Goal: Information Seeking & Learning: Learn about a topic

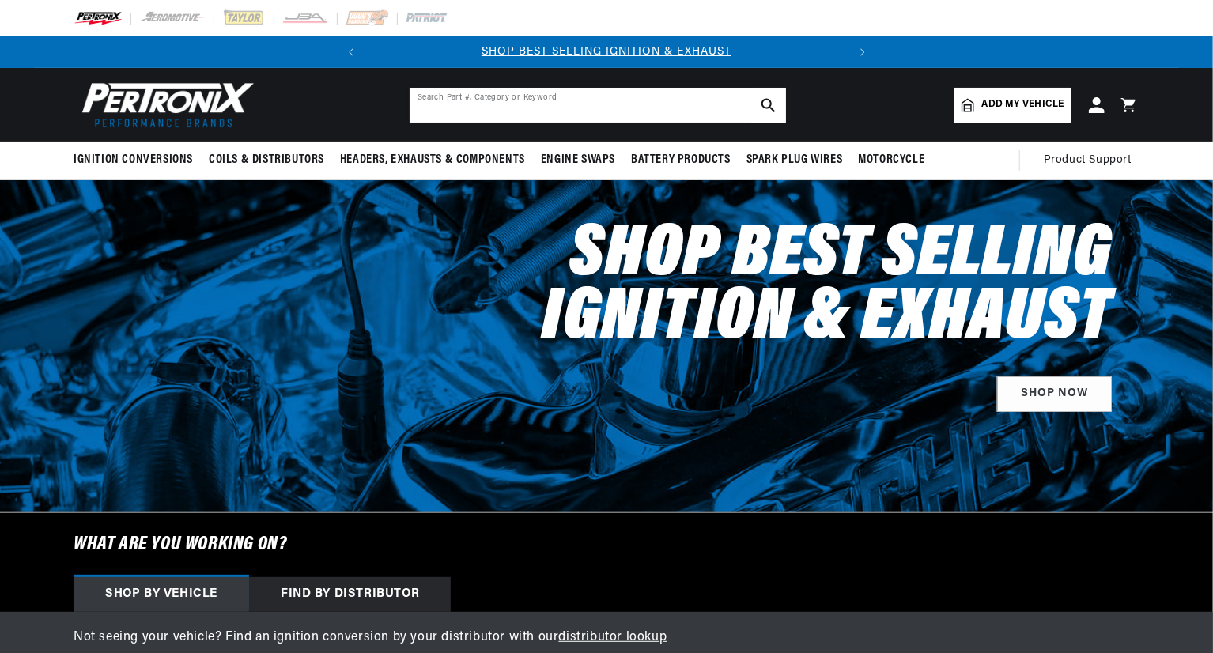
click at [488, 105] on input "text" at bounding box center [598, 105] width 376 height 35
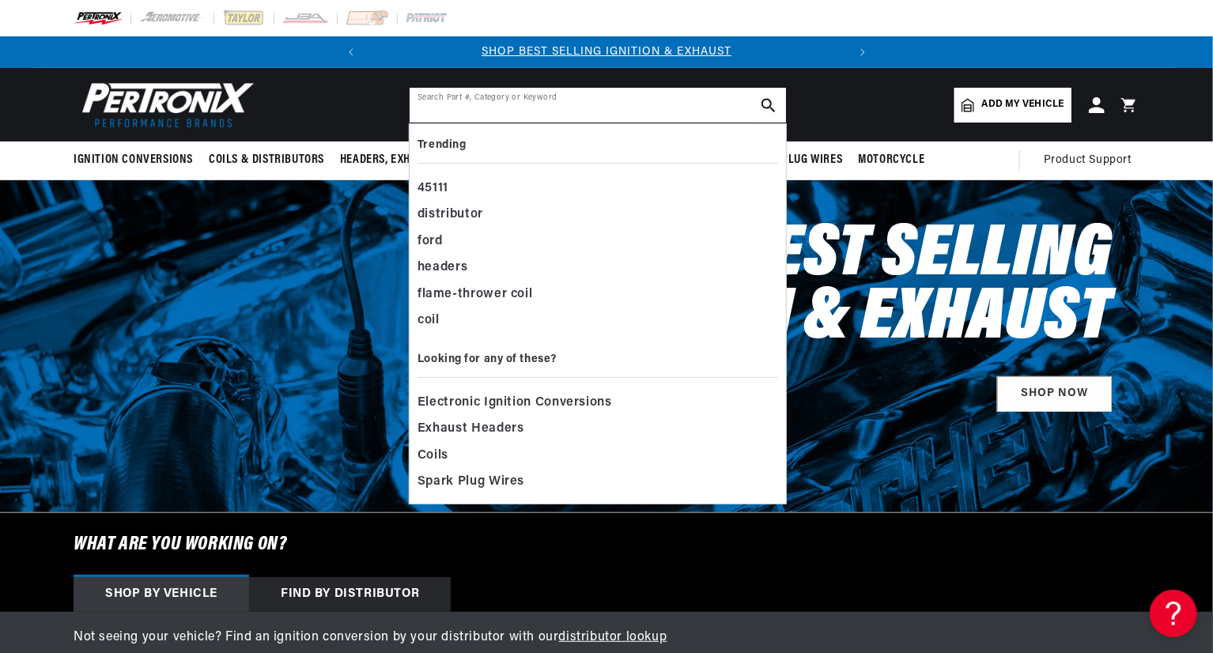
paste input "Classic Industries® is a registered trademark. All content on this website is c…"
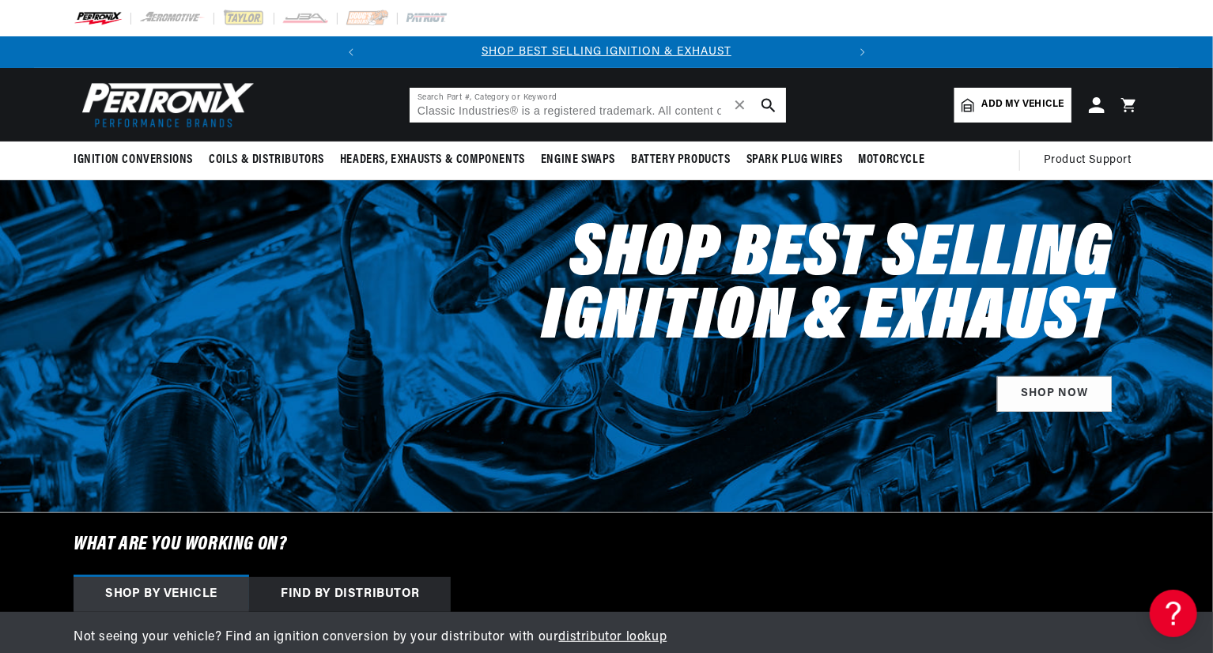
click at [446, 106] on input "Classic Industries® is a registered trademark. All content on this website is c…" at bounding box center [598, 105] width 376 height 35
paste input "Classic Industries® is a registered trademark. All content on this website is c…"
type input "Classic InClassic Industries® is a registered trademark. All content on this we…"
click at [744, 105] on span "✕" at bounding box center [740, 105] width 14 height 0
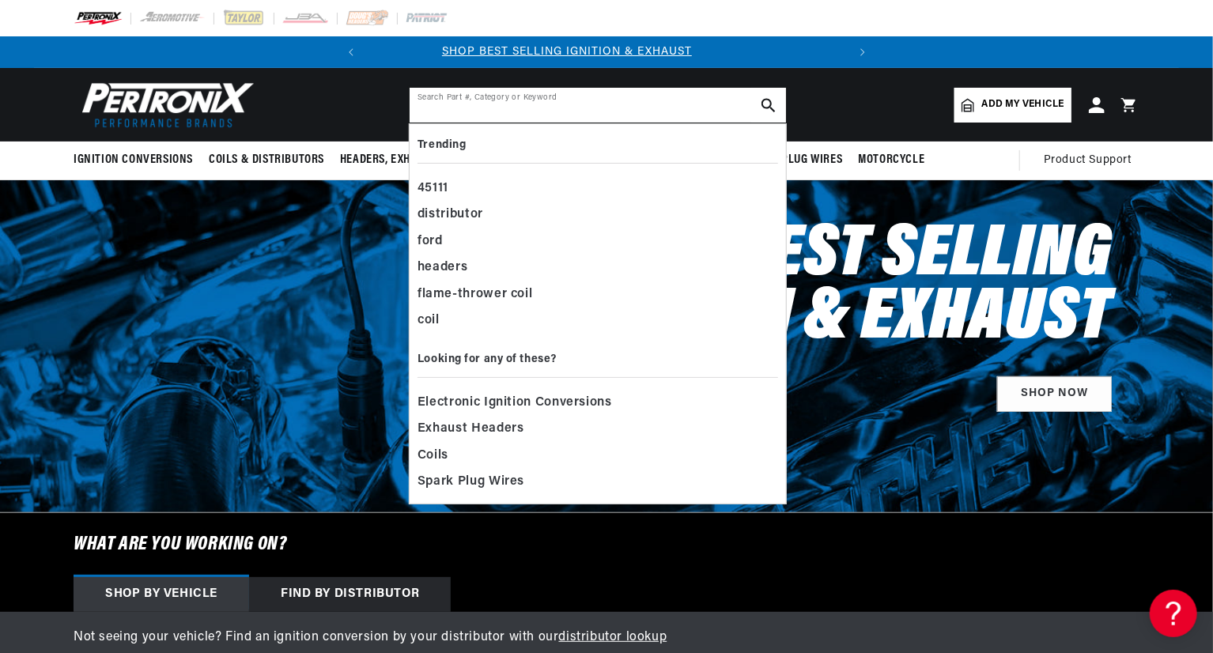
scroll to position [0, 0]
click at [490, 111] on input "text" at bounding box center [598, 105] width 376 height 35
paste input "Classic Industries® is a registered trademark. All content on this website is c…"
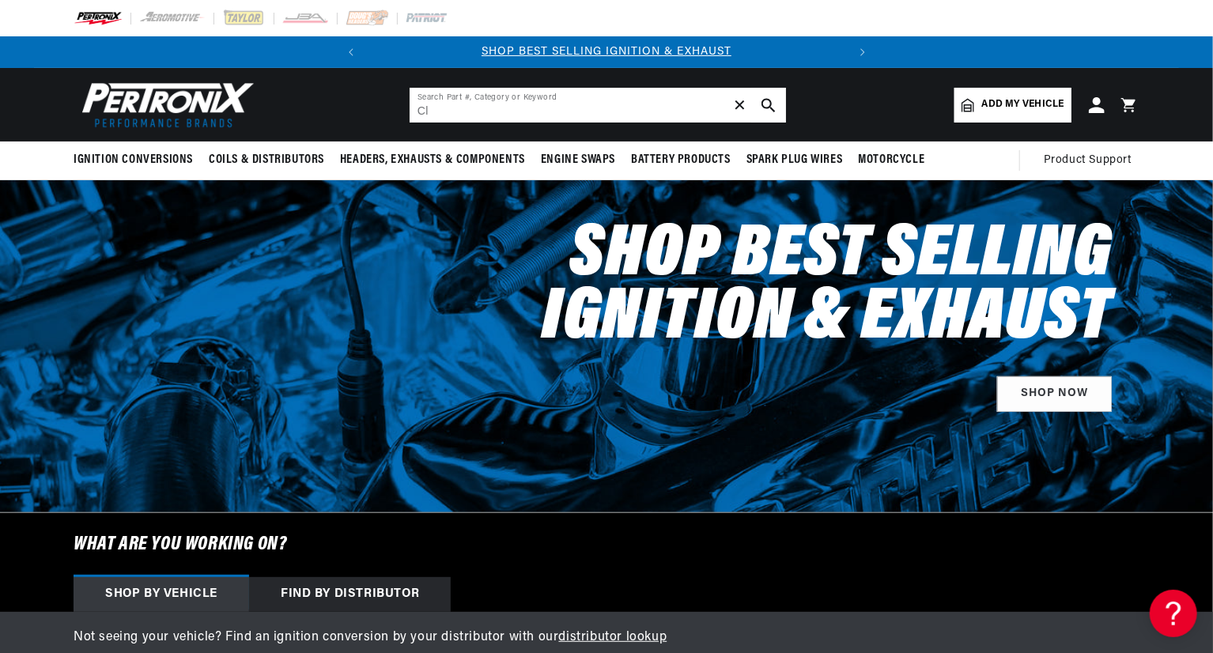
type input "C"
type input "px1385ls"
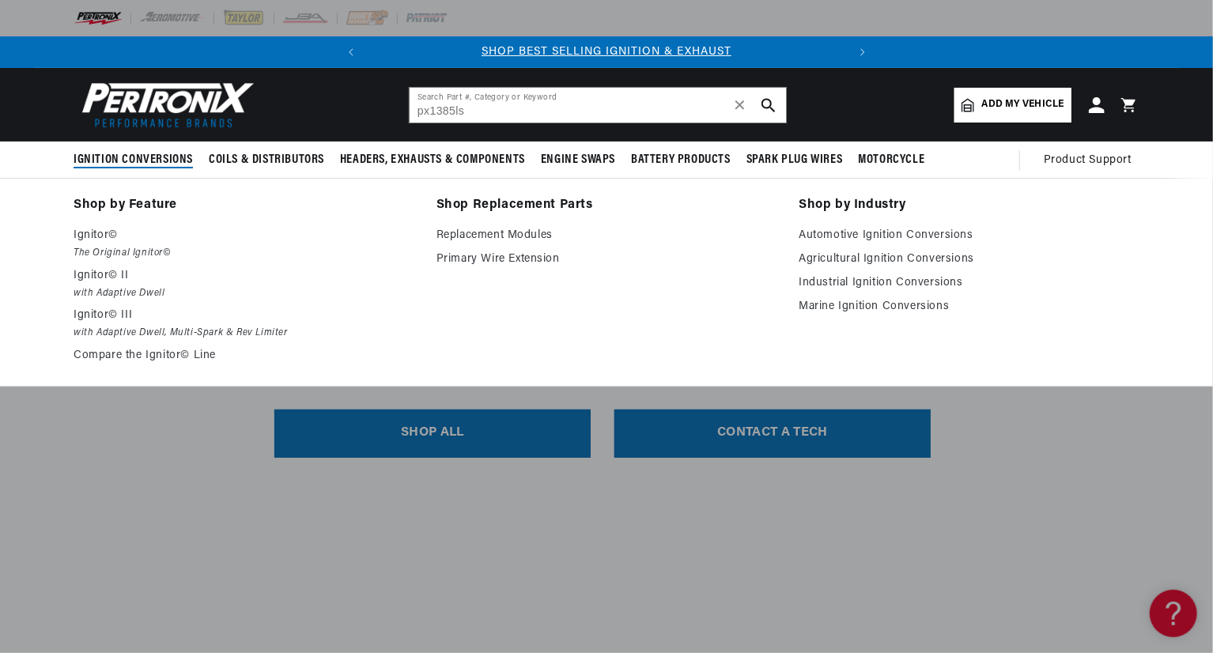
click at [116, 162] on span "Ignition Conversions" at bounding box center [133, 160] width 119 height 17
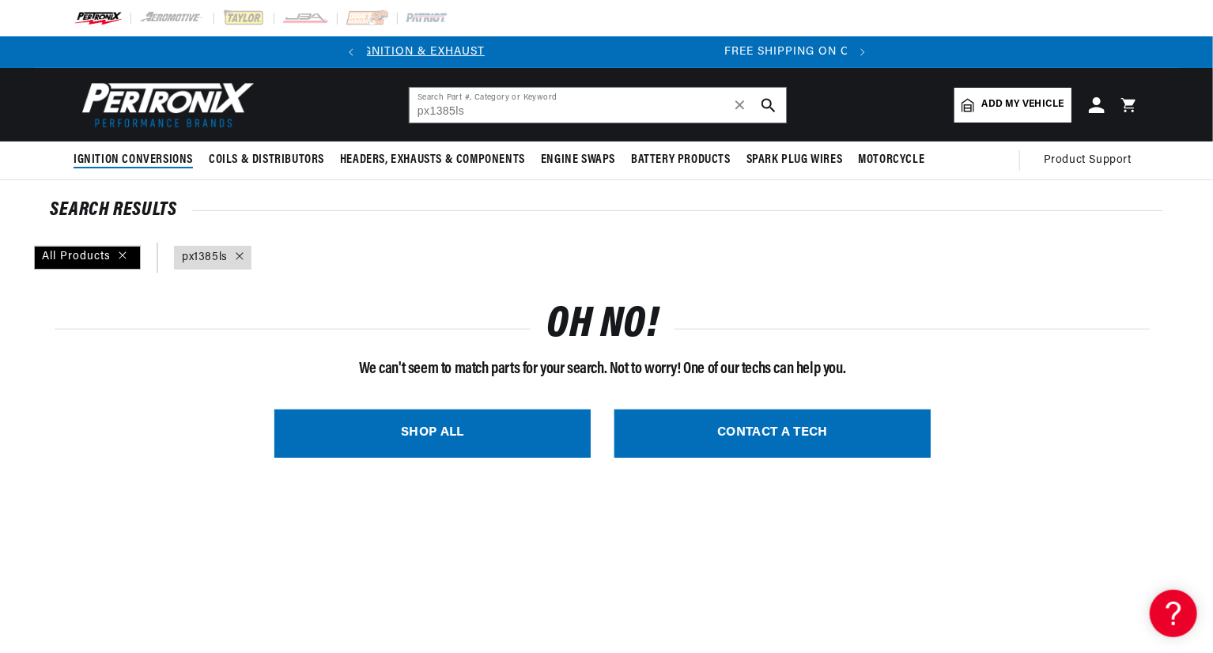
scroll to position [0, 479]
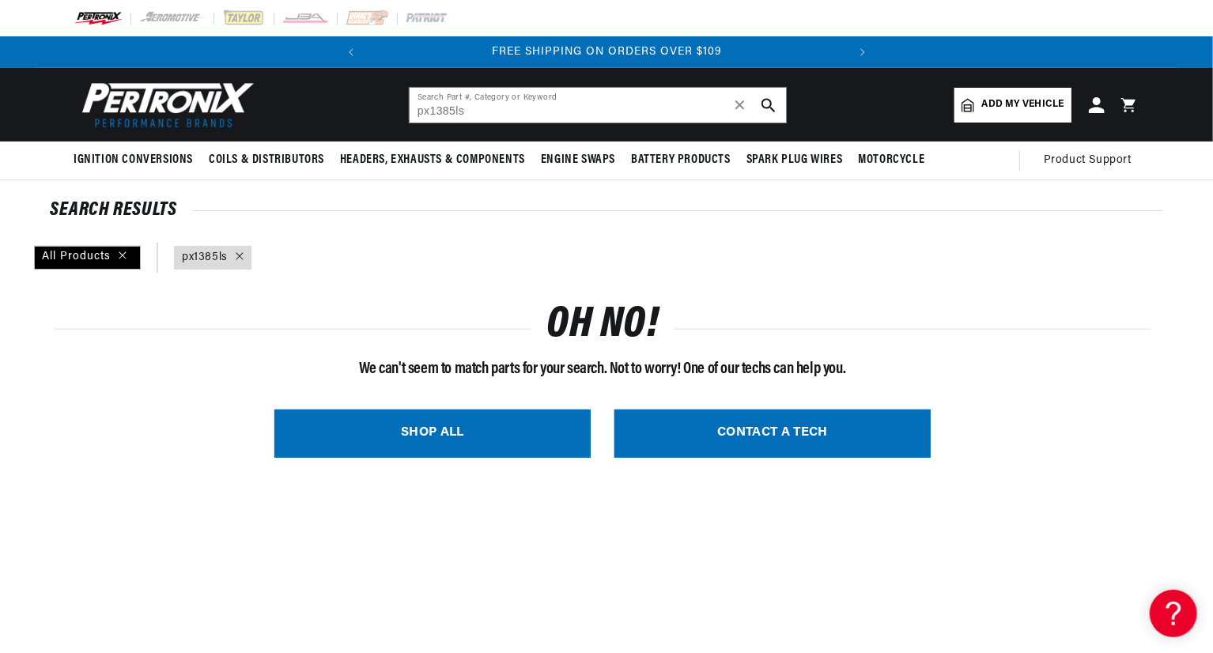
click at [193, 251] on link "query : px1385ls" at bounding box center [205, 257] width 46 height 17
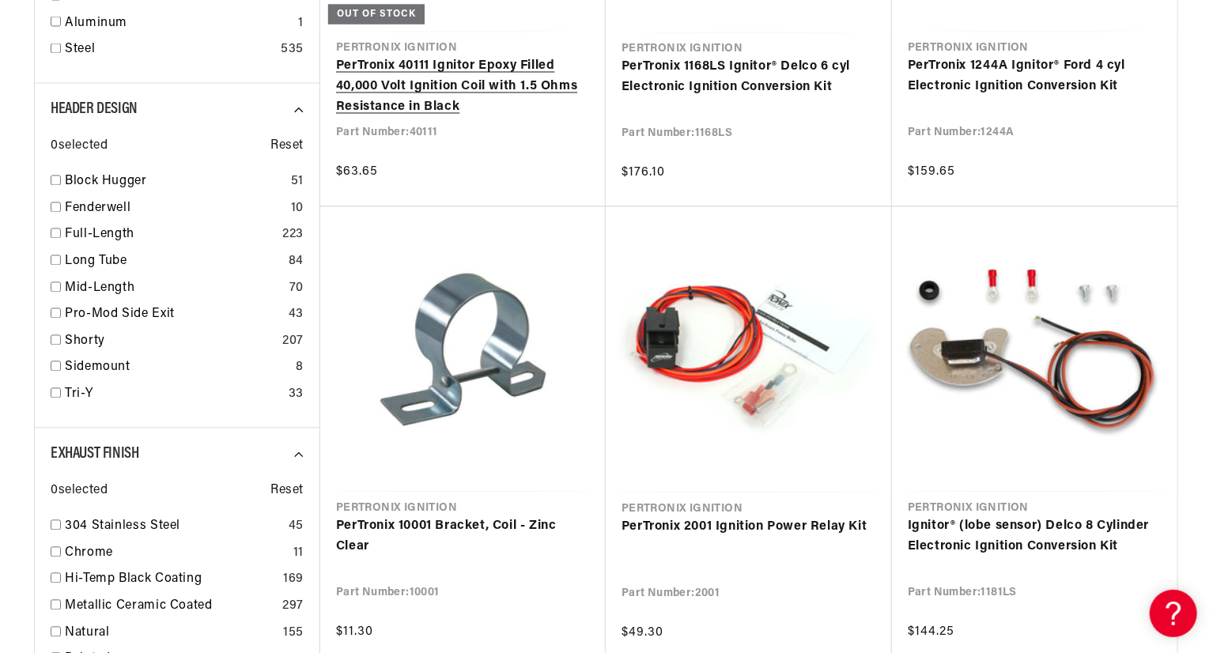
scroll to position [1503, 0]
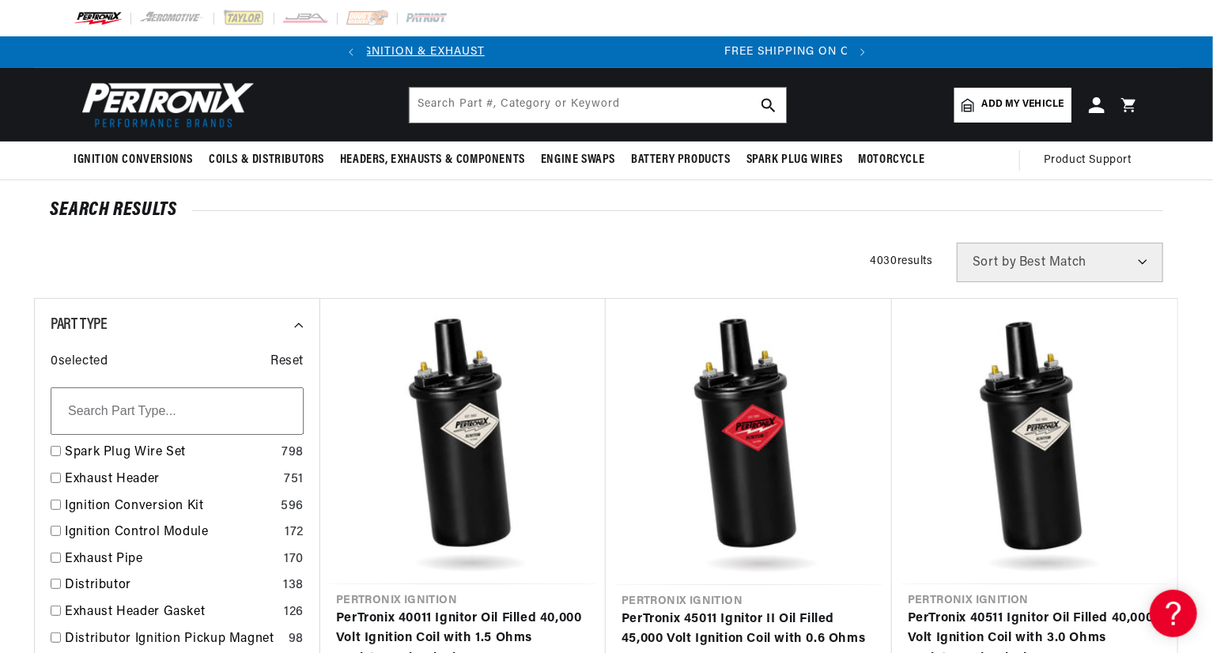
scroll to position [0, 479]
click at [993, 103] on span "Add my vehicle" at bounding box center [1023, 104] width 82 height 15
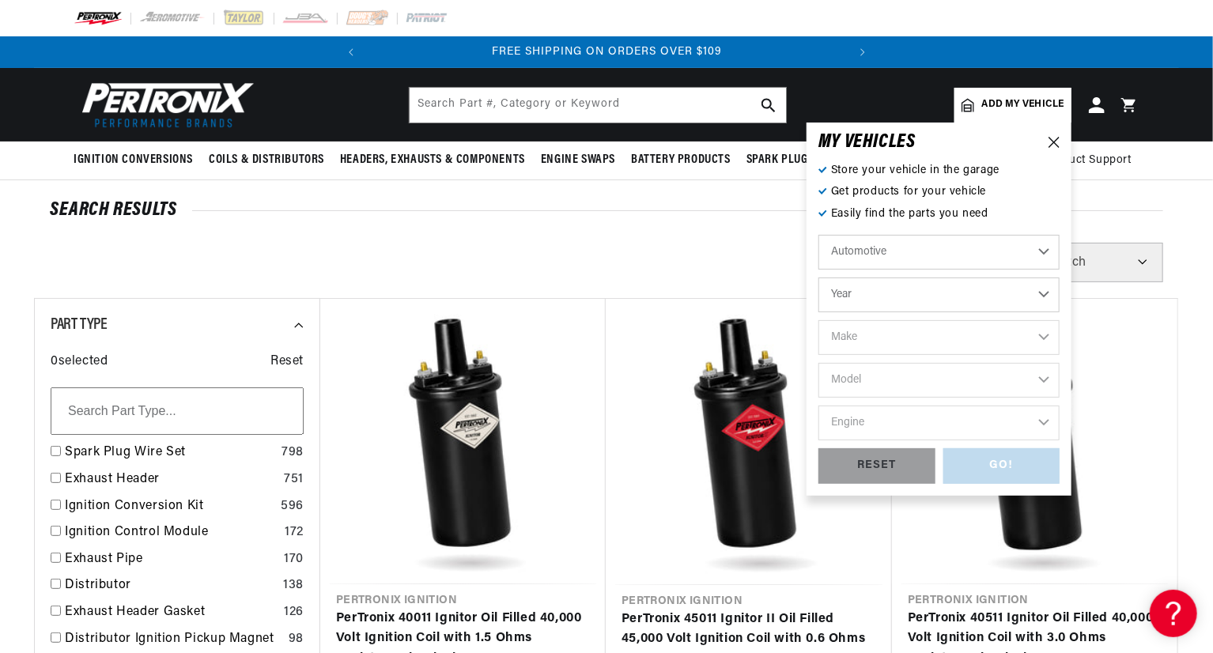
click at [1009, 293] on select "Year 2024 2023 2022 2021 2020 2019 2018 2017 2016 2015 2014 2013 2012 2011 2010…" at bounding box center [939, 295] width 241 height 35
select select "1952"
click at [819, 278] on select "Year 2024 2023 2022 2021 2020 2019 2018 2017 2016 2015 2014 2013 2012 2011 2010…" at bounding box center [939, 295] width 241 height 35
select select "1952"
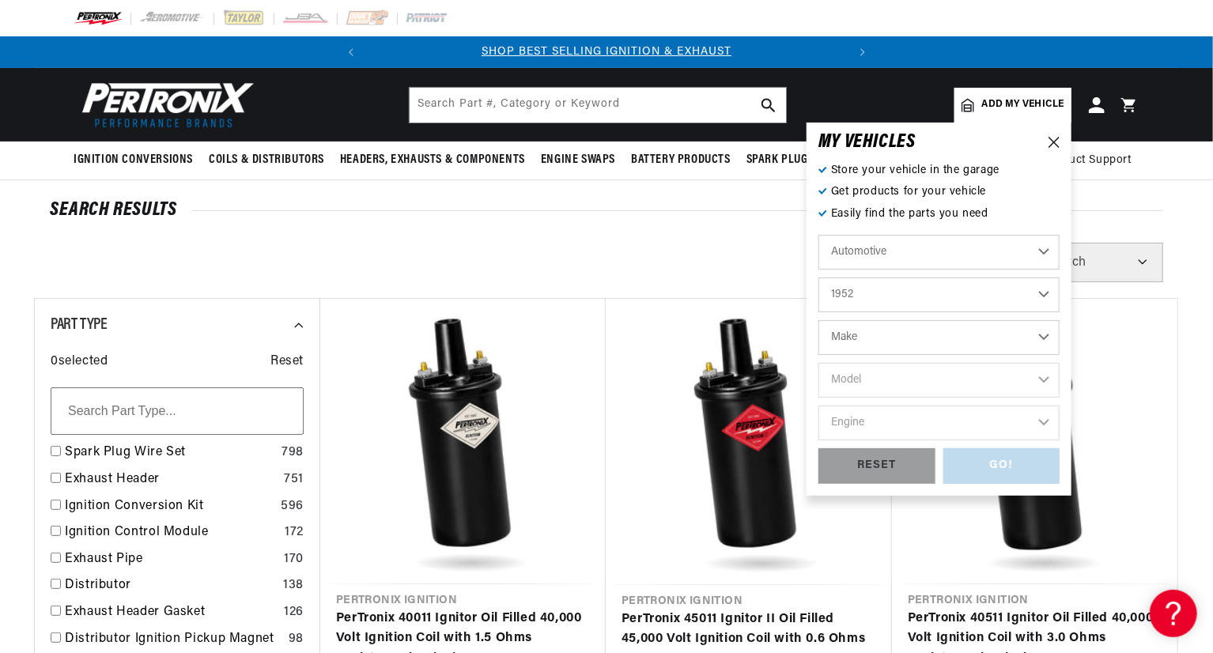
click at [927, 336] on select "Make Aston Martin Austin Buick Cadillac Chevrolet Chrysler Citroen Crosley Ford…" at bounding box center [939, 337] width 241 height 35
select select "Chrysler"
click at [819, 320] on select "Make Aston Martin Austin Buick Cadillac Chevrolet Chrysler Citroen Crosley Ford…" at bounding box center [939, 337] width 241 height 35
select select "Chrysler"
click at [930, 378] on select "Model Imperial New Yorker Newport Saratoga Town & Country" at bounding box center [939, 380] width 241 height 35
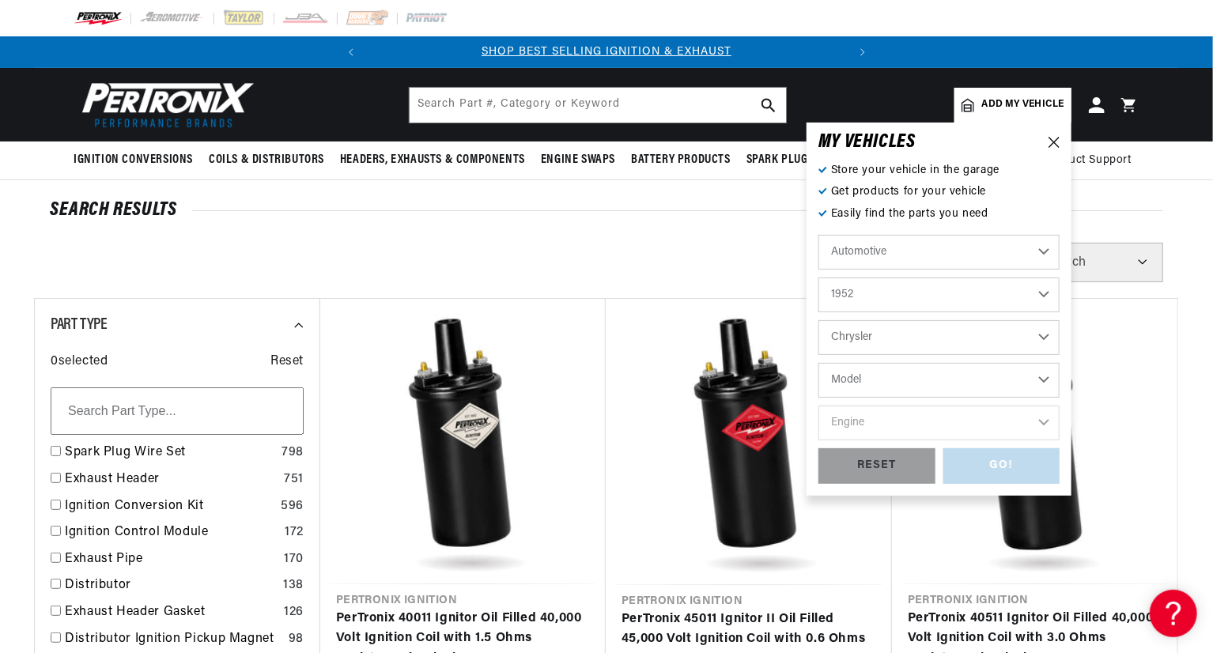
select select "Imperial"
click at [819, 363] on select "Model Imperial New Yorker Newport Saratoga Town & Country" at bounding box center [939, 380] width 241 height 35
select select "Imperial"
click at [908, 420] on select "Engine 331cid / 5.4L" at bounding box center [939, 423] width 241 height 35
select select "331cid-5.4L"
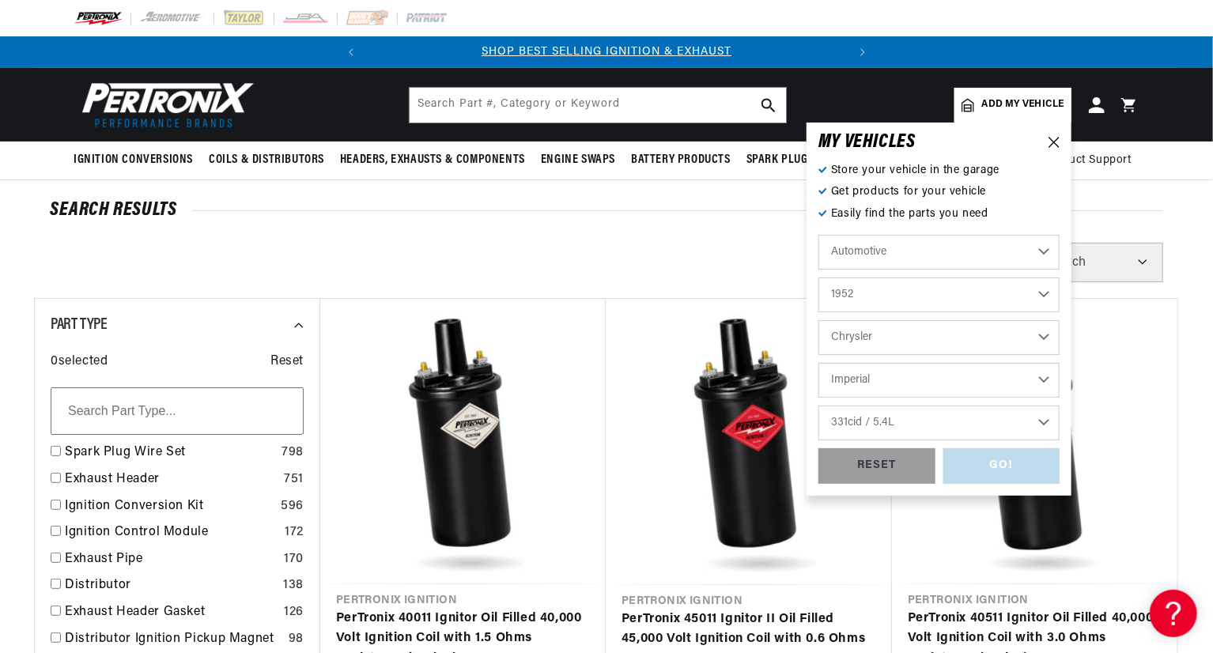
click at [819, 406] on select "Engine 331cid / 5.4L" at bounding box center [939, 423] width 241 height 35
select select "331cid-5.4L"
drag, startPoint x: 1018, startPoint y: 463, endPoint x: 985, endPoint y: 434, distance: 43.7
click at [1016, 463] on div "GO!" at bounding box center [1001, 466] width 117 height 36
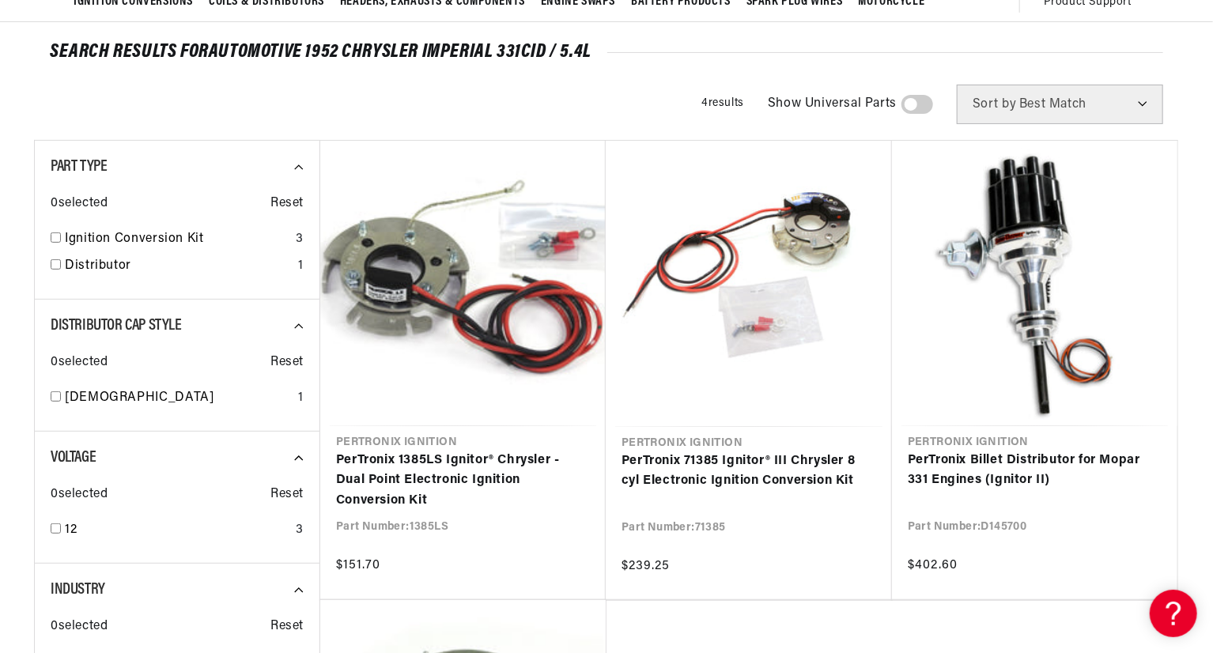
scroll to position [0, 479]
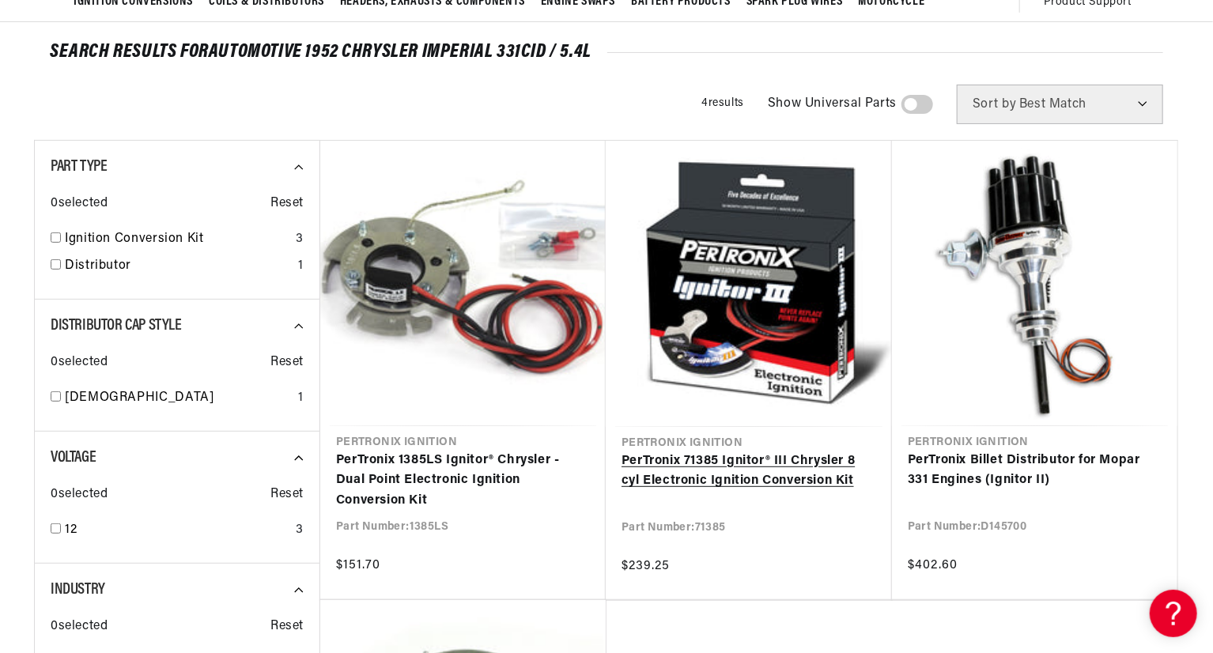
click at [791, 452] on link "PerTronix 71385 Ignitor® III Chrysler 8 cyl Electronic Ignition Conversion Kit" at bounding box center [749, 472] width 255 height 40
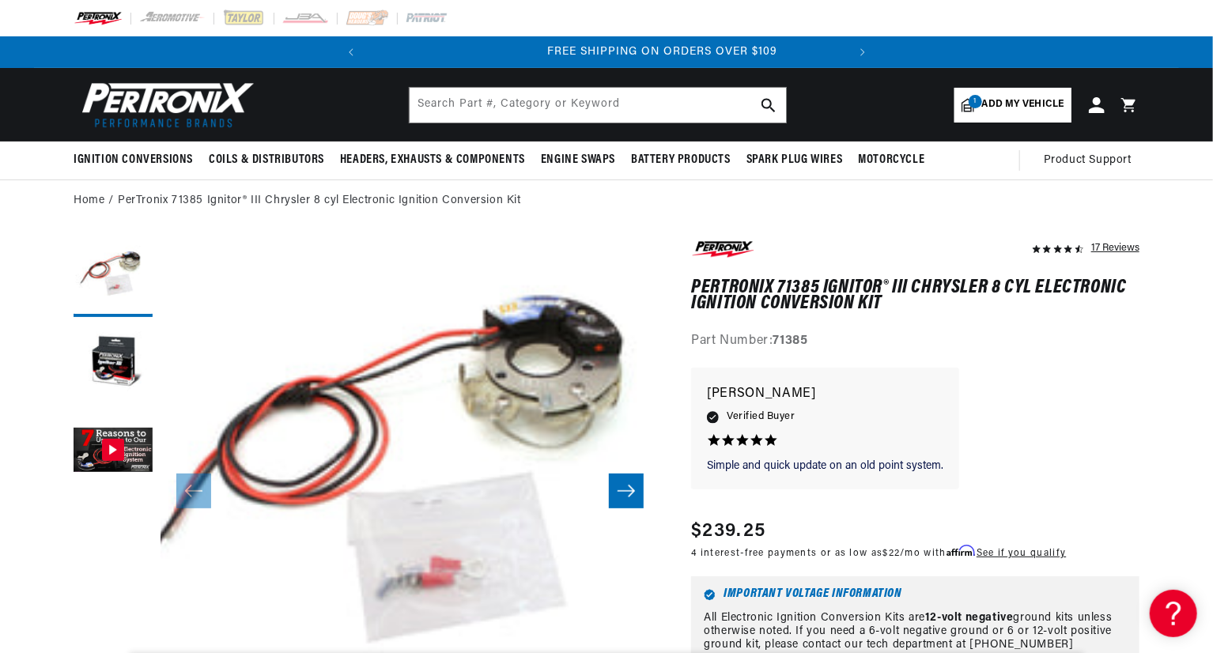
scroll to position [0, 479]
click at [123, 369] on button "Load image 2 in gallery view" at bounding box center [113, 364] width 79 height 79
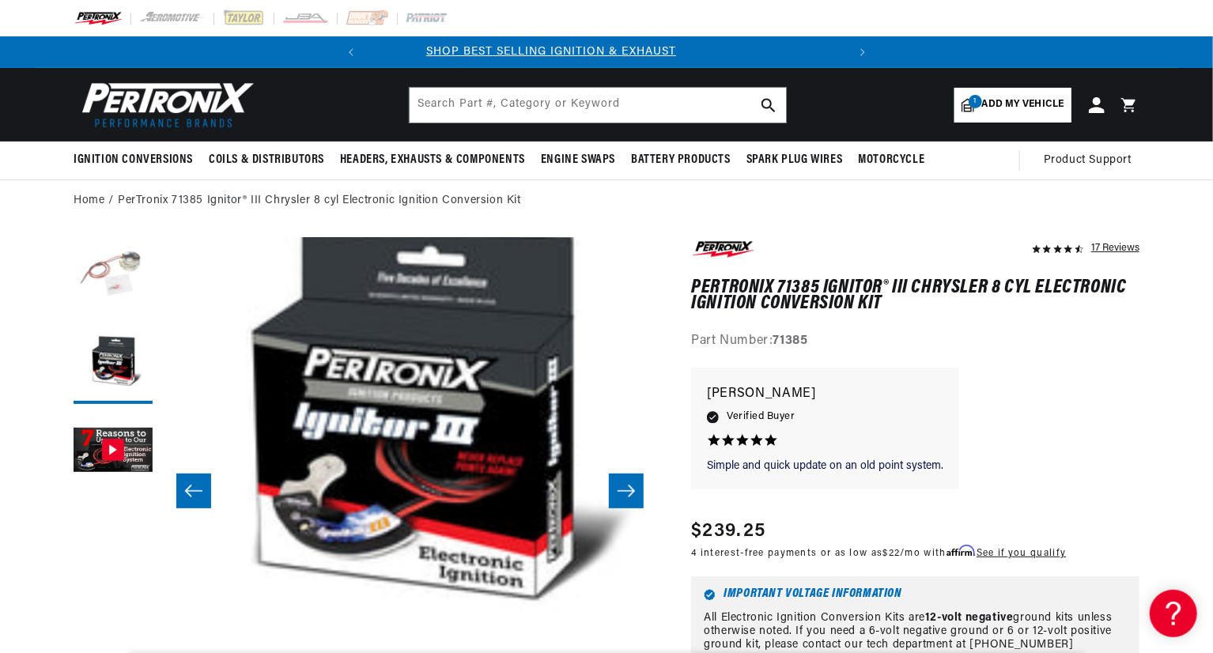
scroll to position [0, 0]
click at [115, 278] on button "Load image 1 in gallery view" at bounding box center [113, 277] width 79 height 79
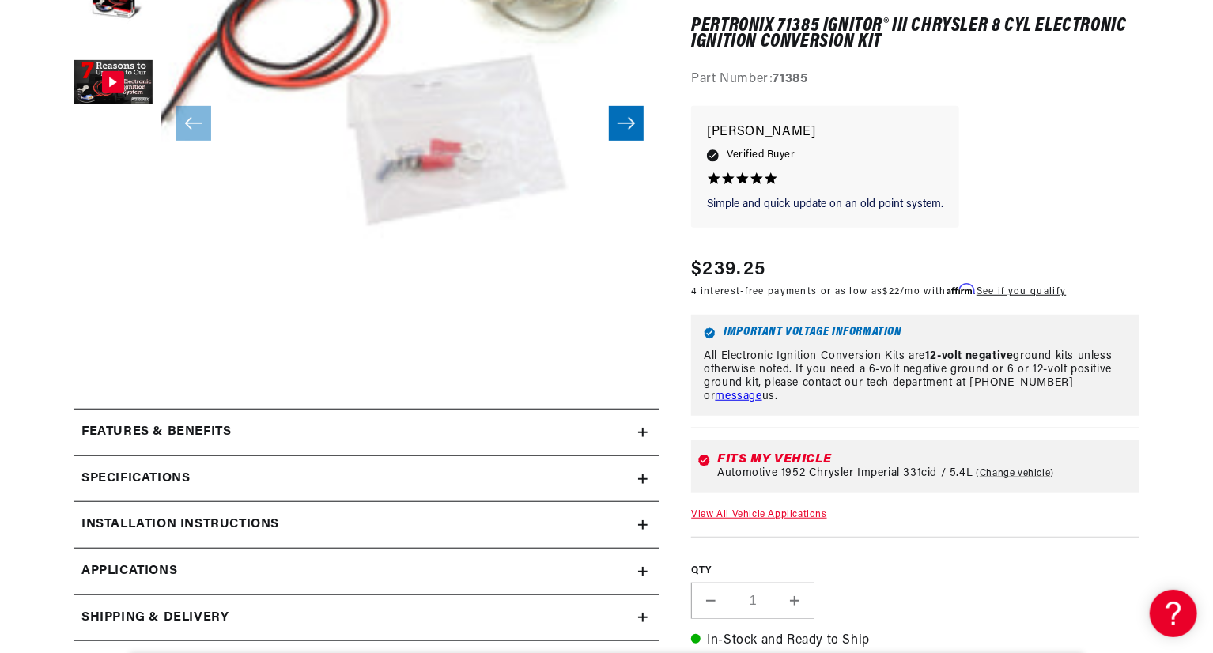
scroll to position [395, 0]
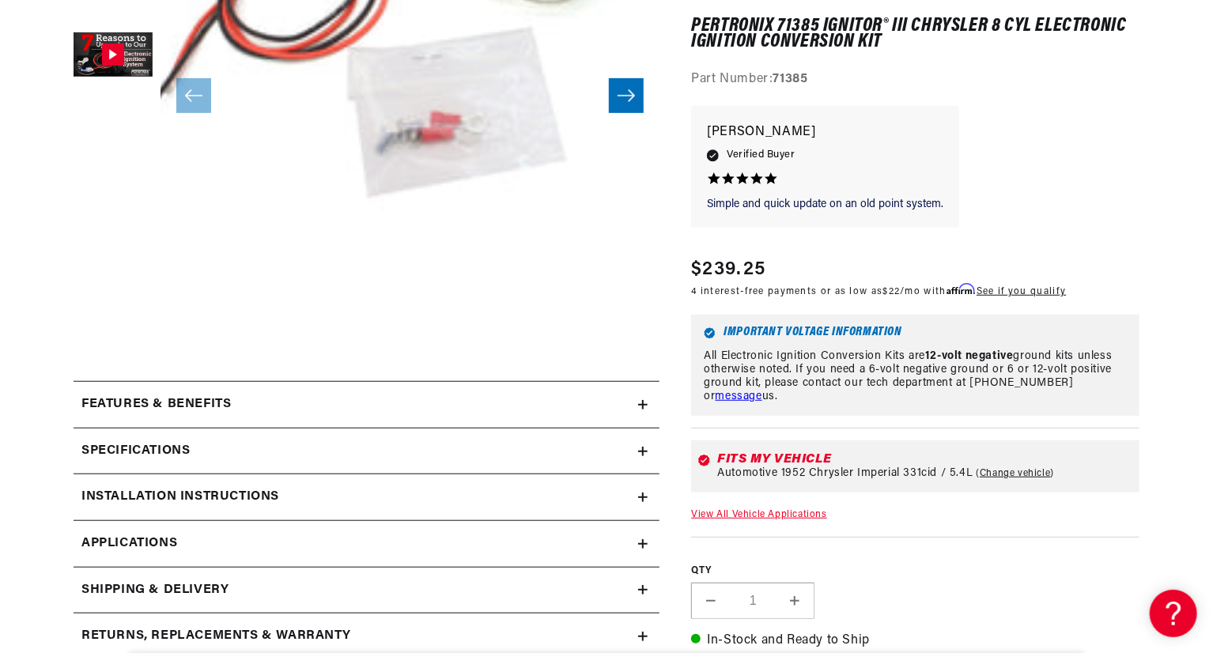
click at [640, 452] on icon at bounding box center [642, 452] width 9 height 0
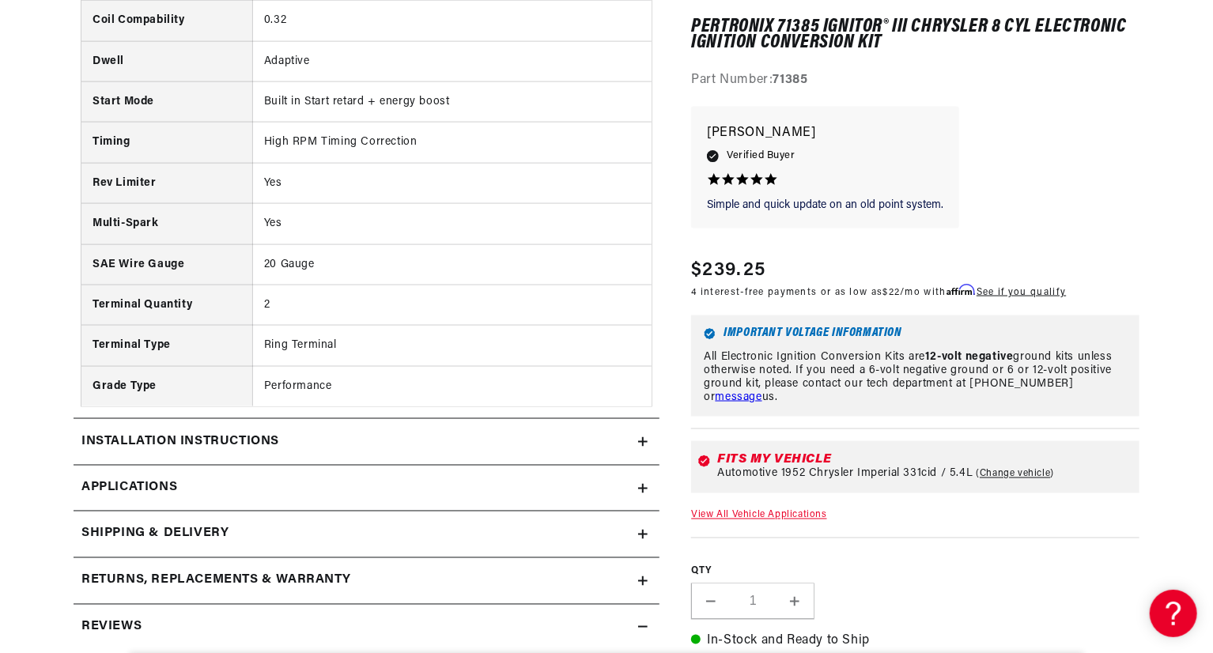
scroll to position [1186, 0]
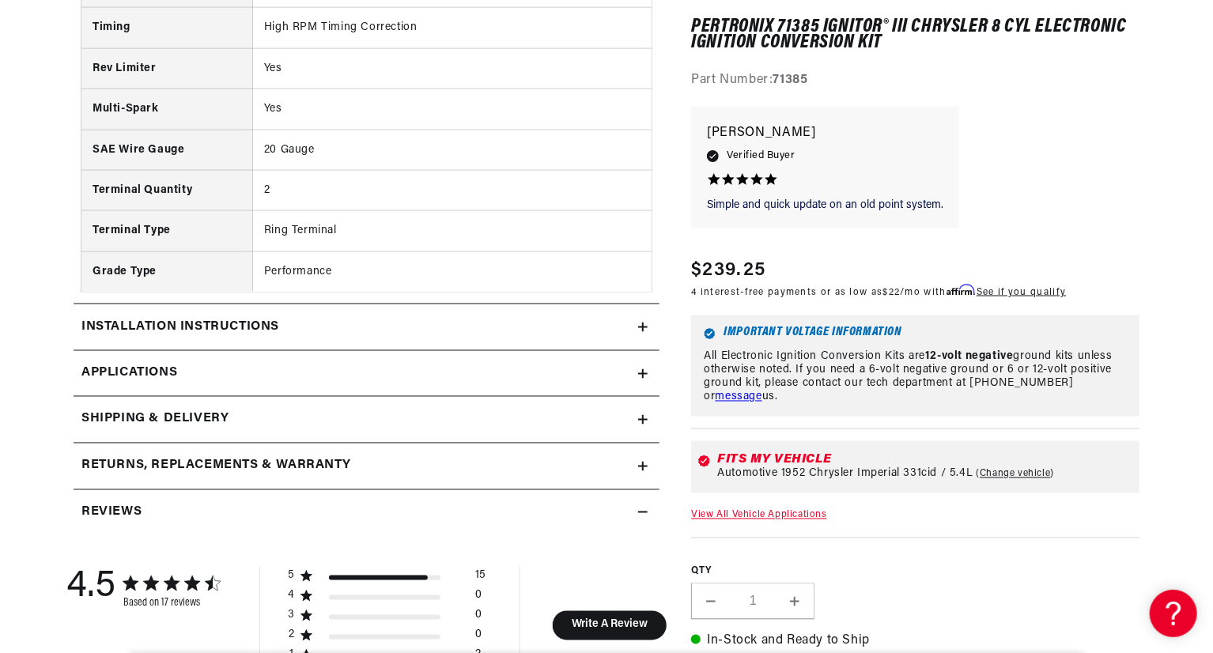
click at [612, 342] on summary "Installation instructions" at bounding box center [367, 327] width 586 height 46
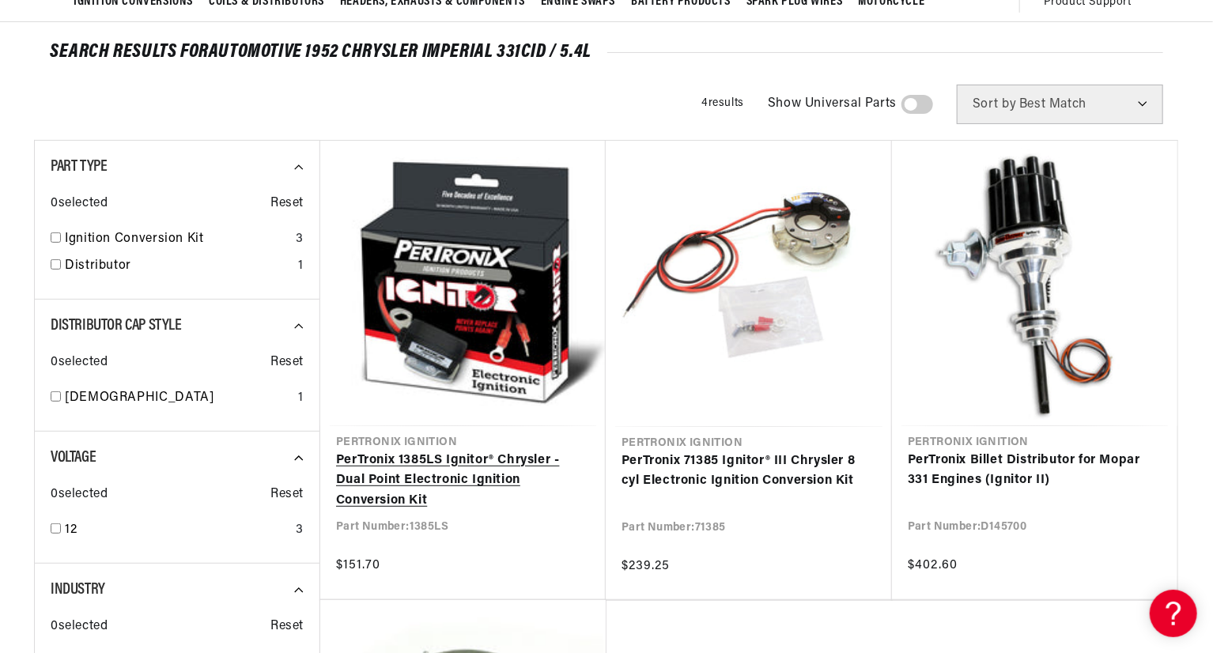
click at [425, 466] on link "PerTronix 1385LS Ignitor® Chrysler - Dual Point Electronic Ignition Conversion …" at bounding box center [463, 481] width 254 height 61
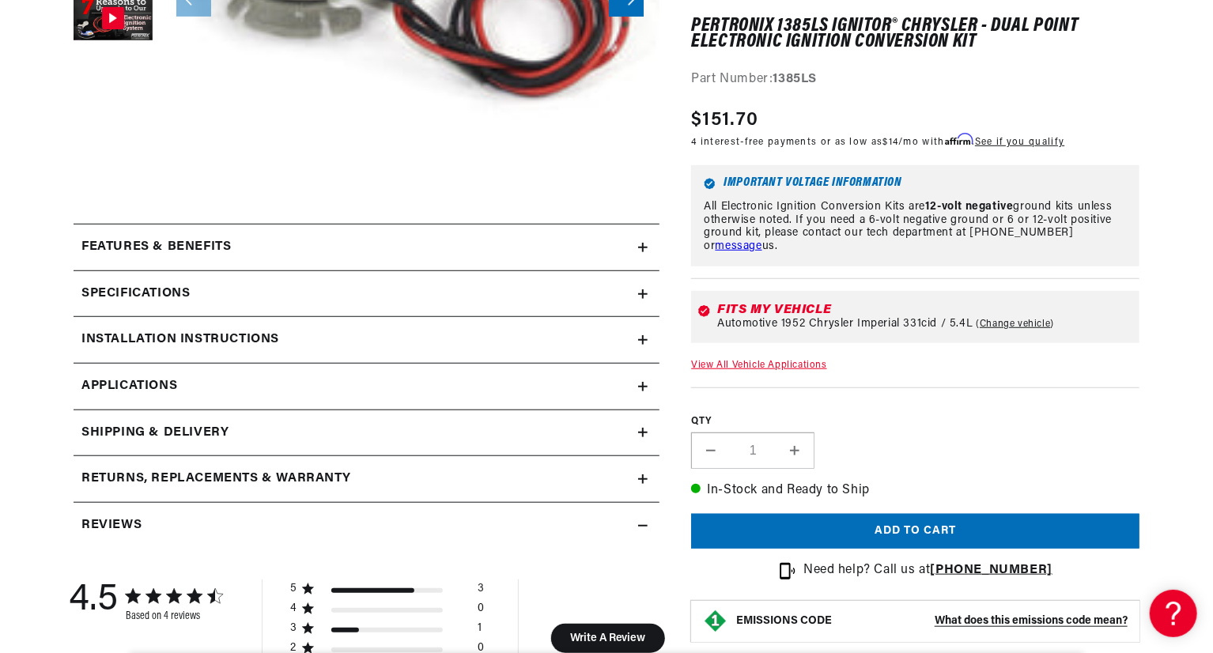
scroll to position [475, 0]
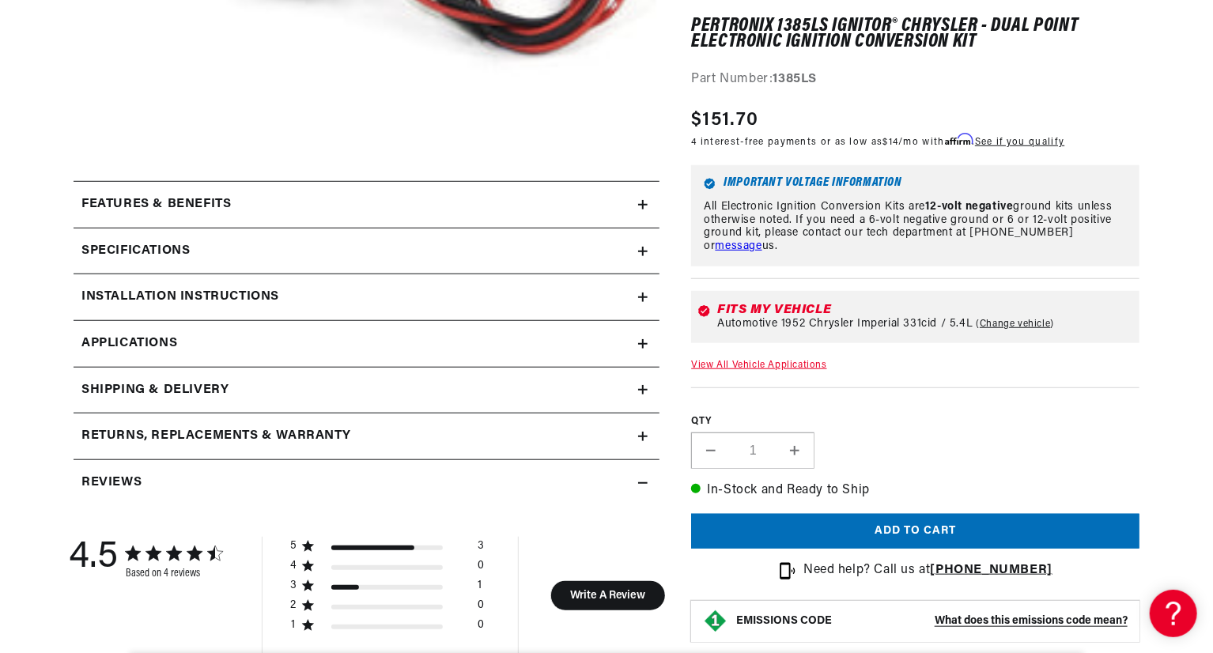
click at [642, 251] on icon at bounding box center [642, 251] width 9 height 0
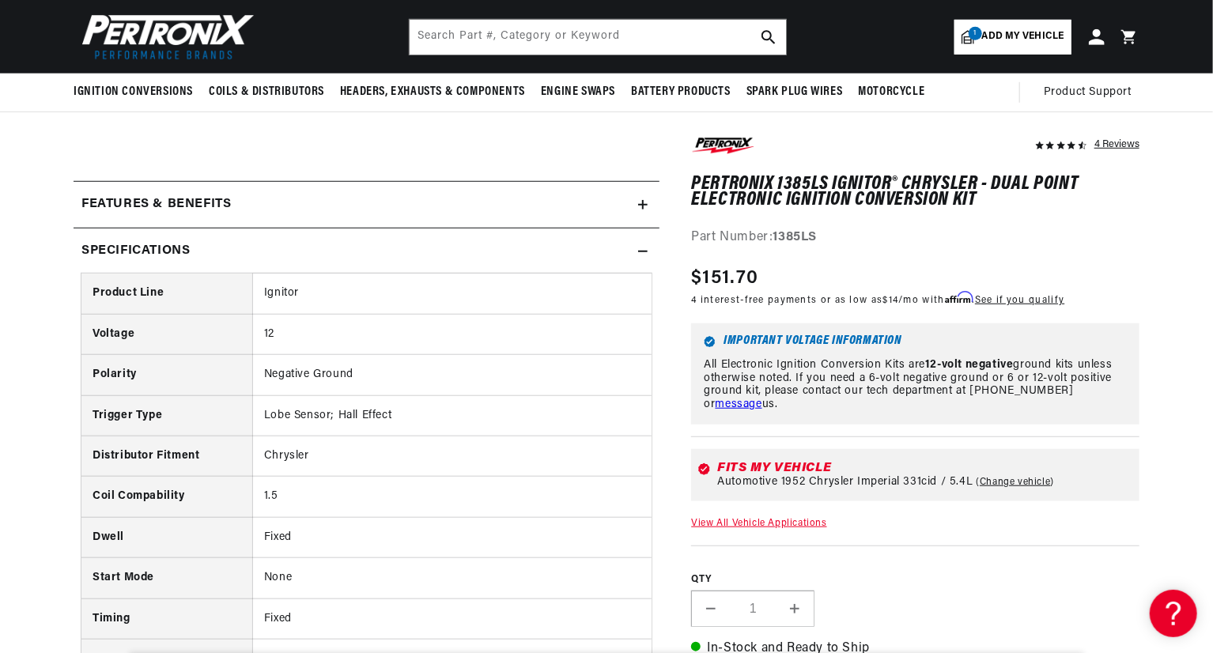
scroll to position [0, 96]
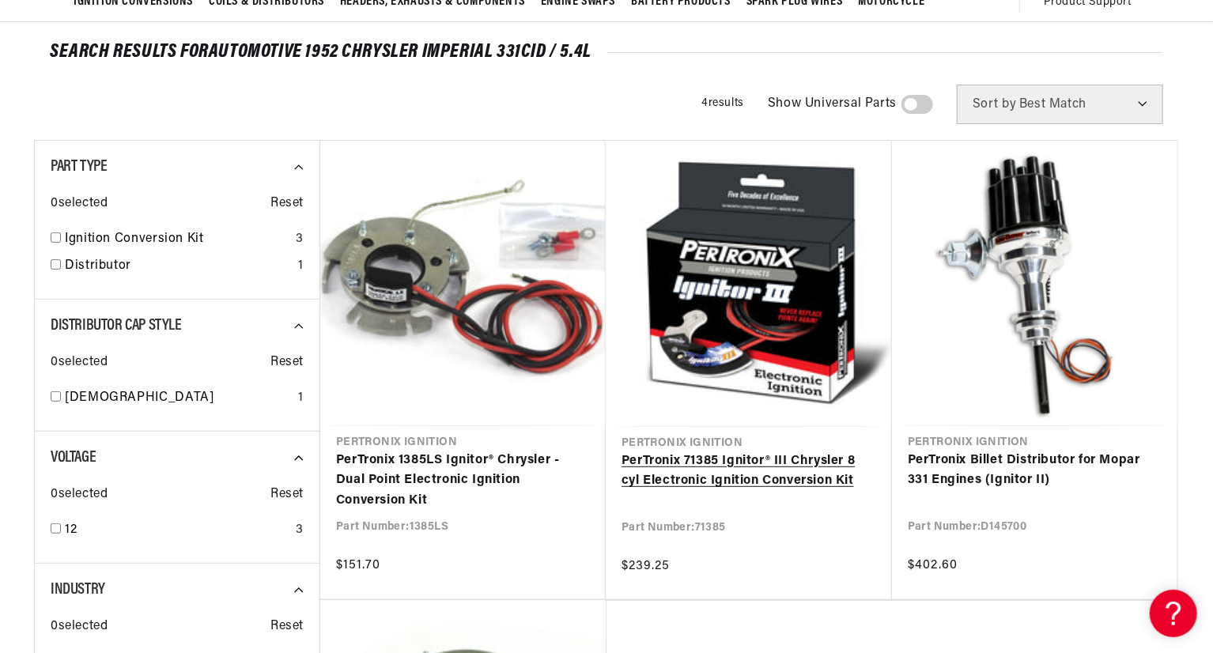
click at [743, 475] on link "PerTronix 71385 Ignitor® III Chrysler 8 cyl Electronic Ignition Conversion Kit" at bounding box center [749, 472] width 255 height 40
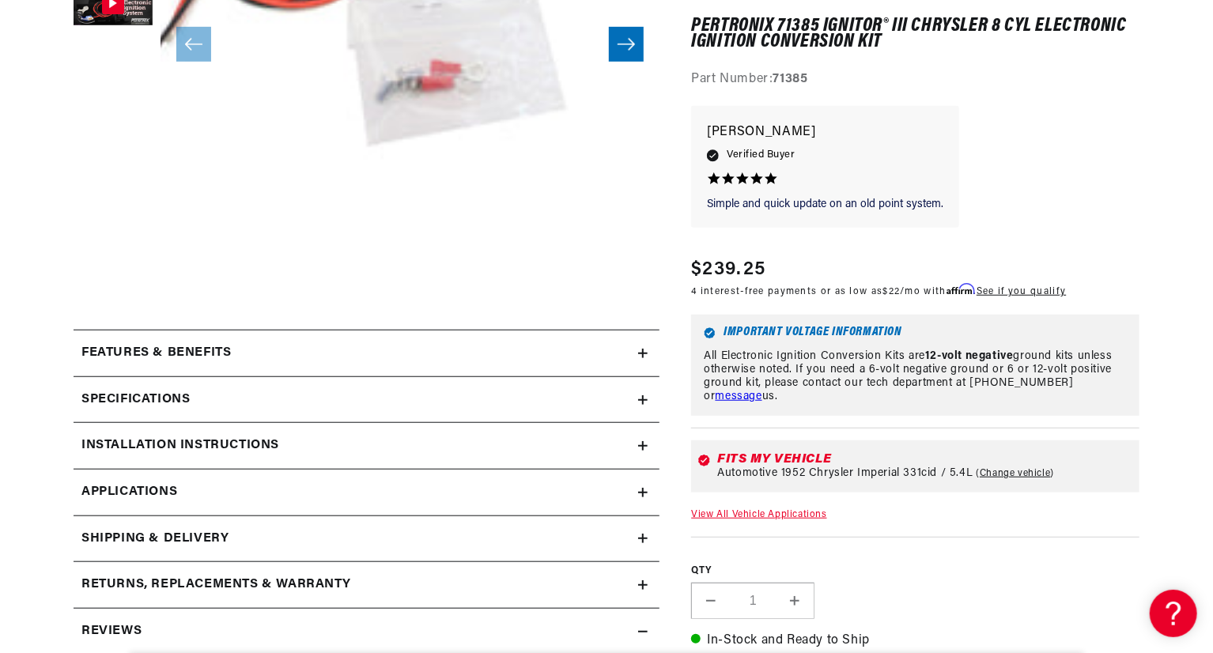
scroll to position [554, 0]
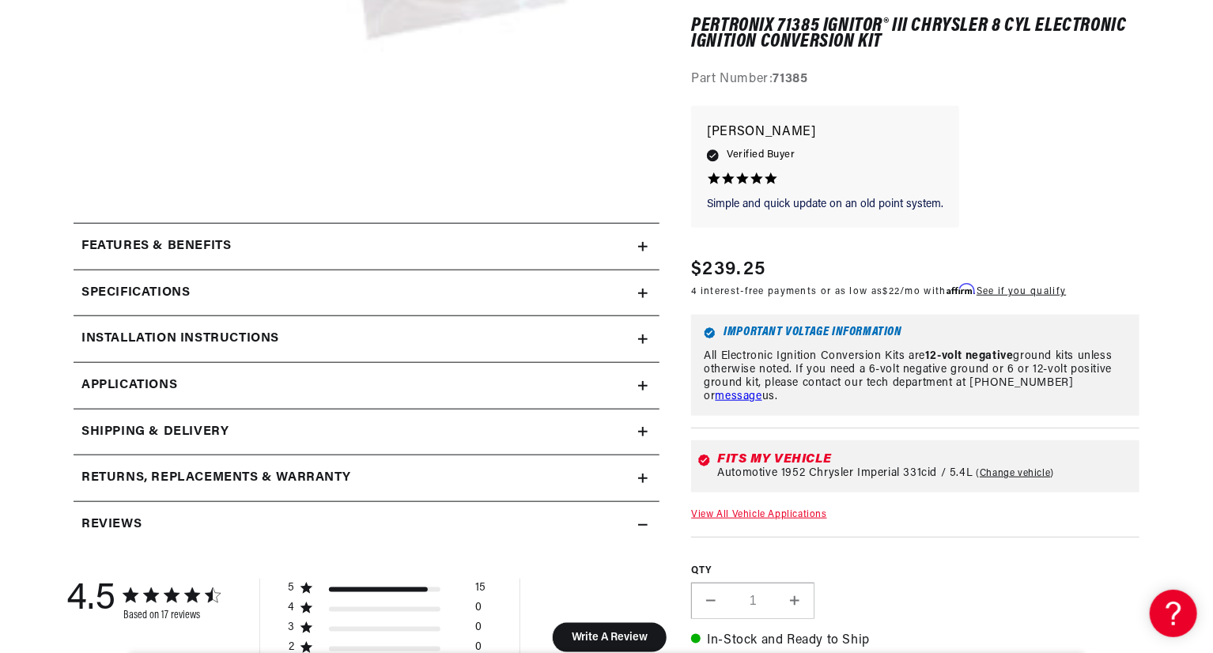
click at [637, 289] on div "Specifications" at bounding box center [356, 293] width 565 height 21
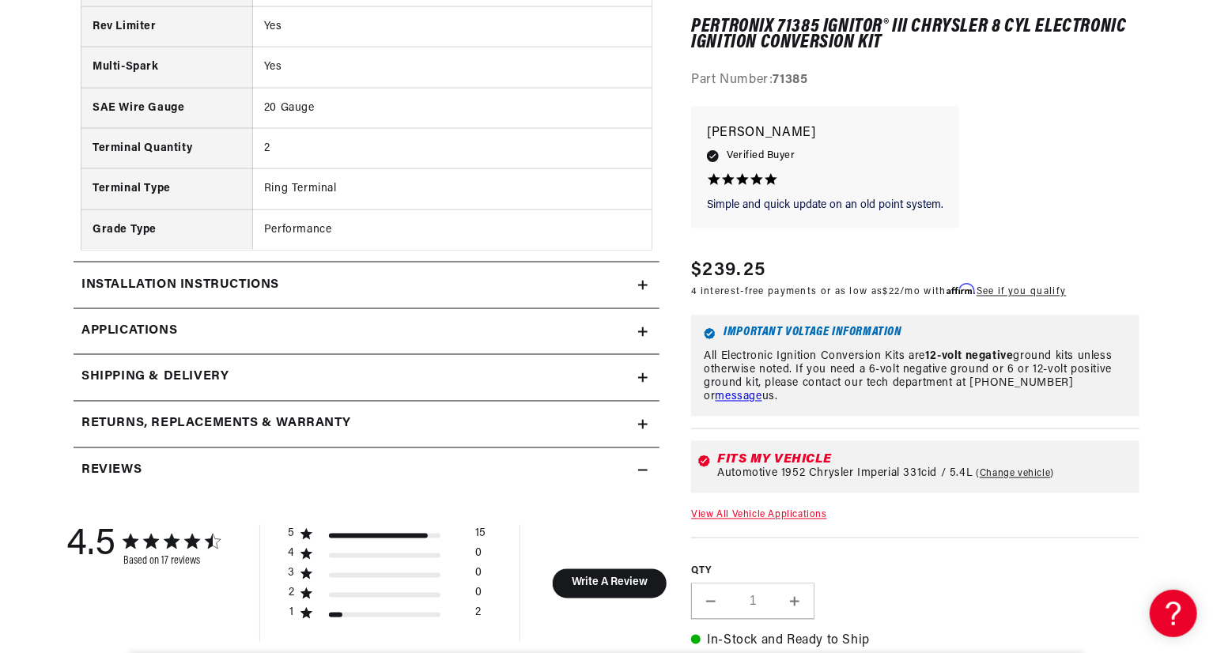
scroll to position [1265, 0]
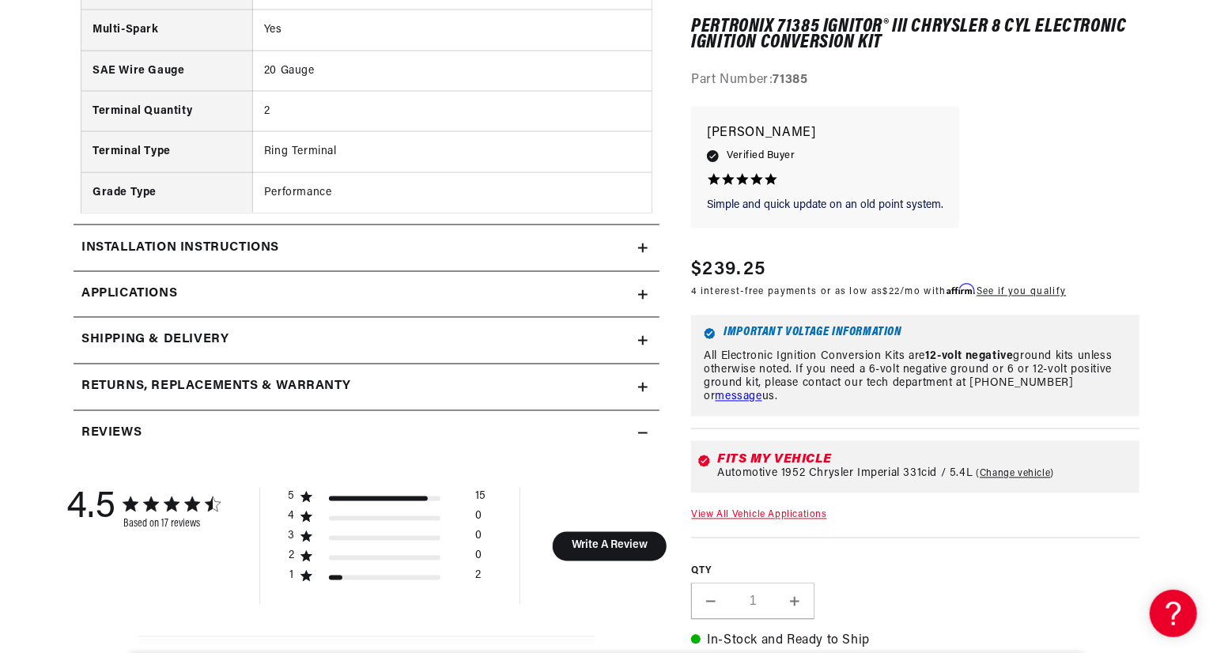
click at [641, 325] on summary "Shipping & Delivery" at bounding box center [367, 341] width 586 height 46
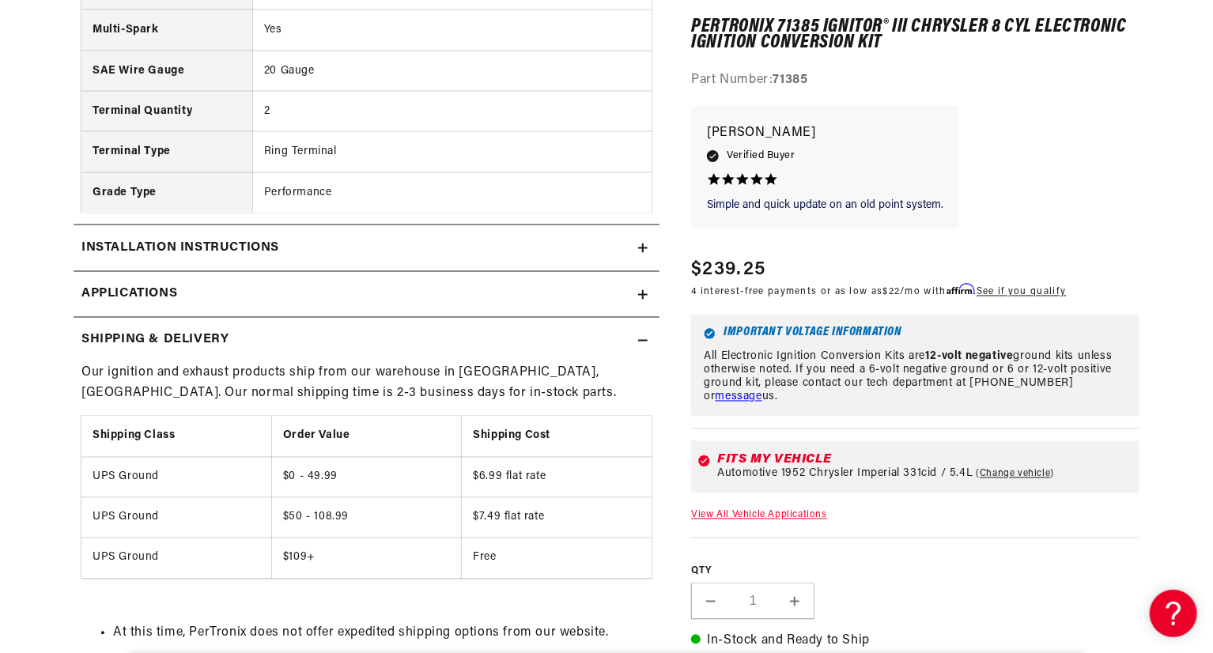
click at [648, 236] on summary "Installation instructions" at bounding box center [367, 248] width 586 height 46
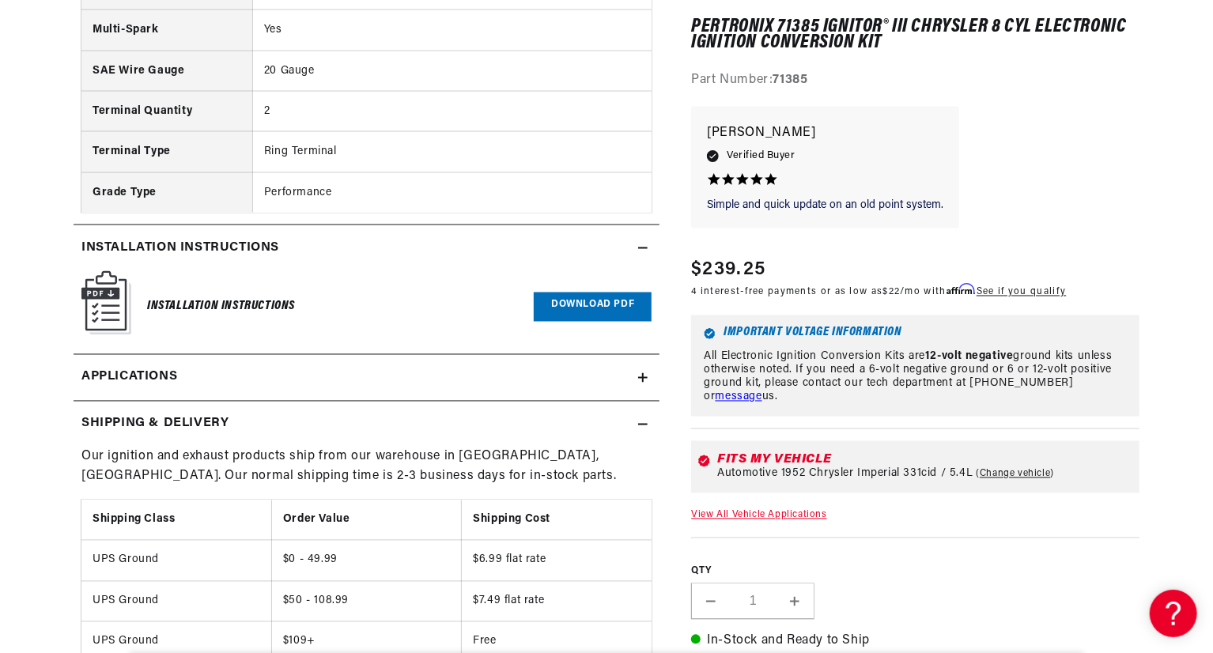
scroll to position [0, 0]
click at [571, 298] on link "Download PDF" at bounding box center [593, 307] width 118 height 29
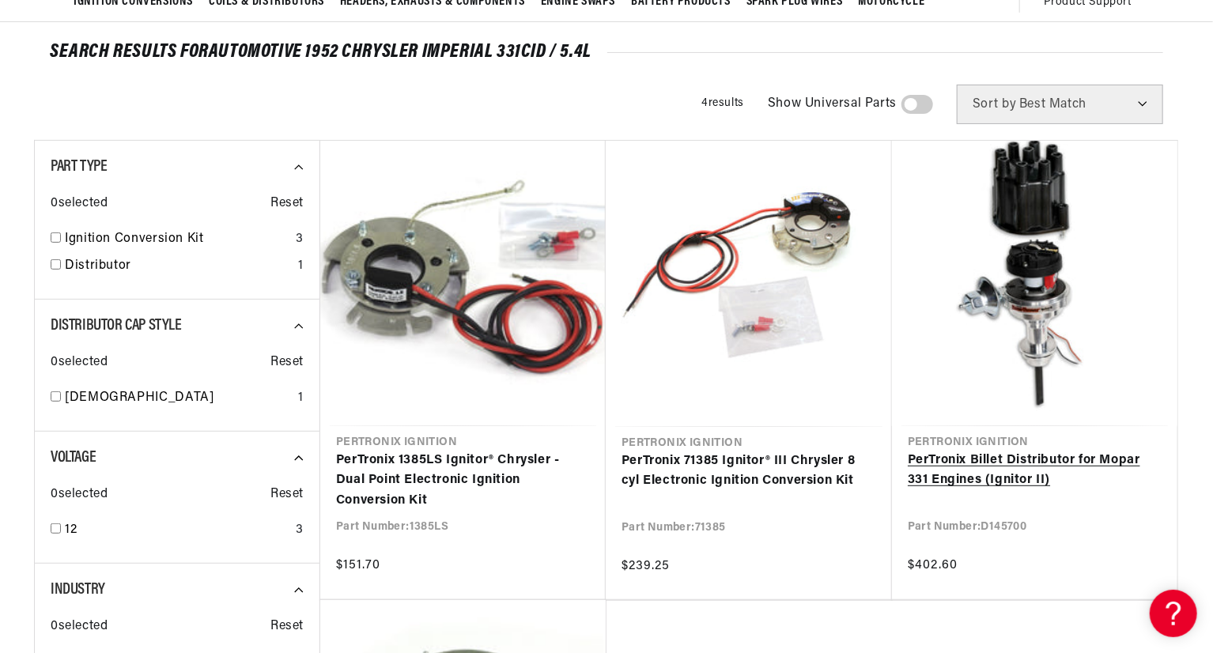
click at [1038, 451] on link "PerTronix Billet Distributor for Mopar 331 Engines (Ignitor II)" at bounding box center [1035, 471] width 254 height 40
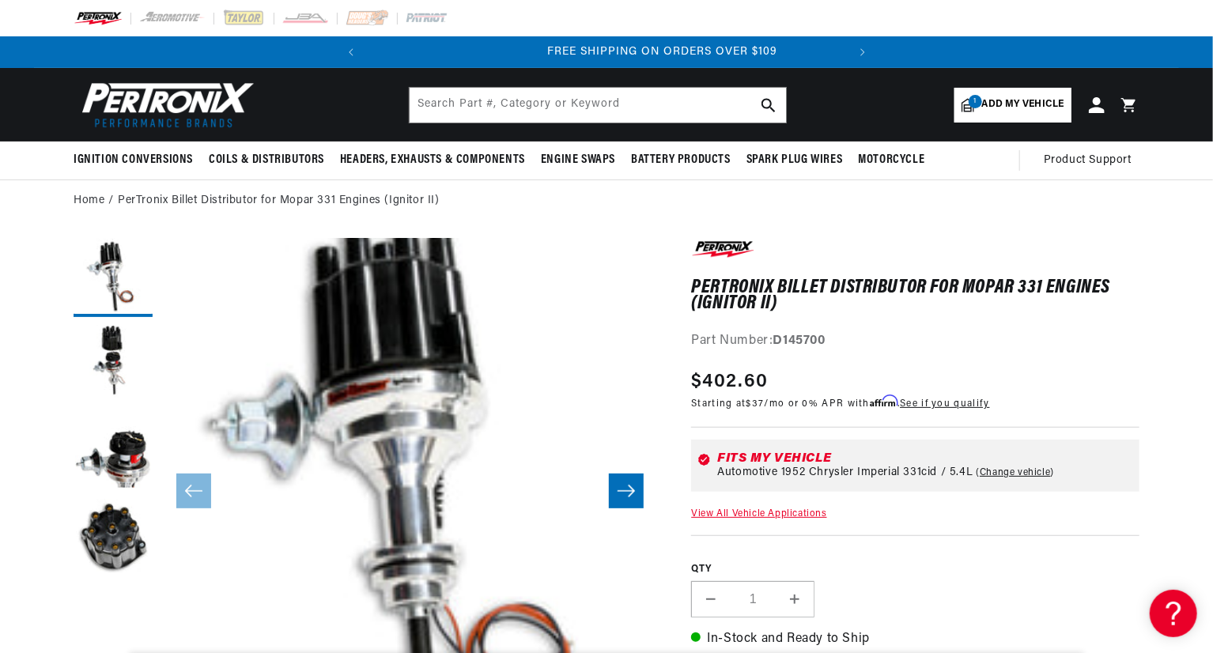
scroll to position [0, 479]
click at [104, 338] on button "Load image 2 in gallery view" at bounding box center [113, 364] width 79 height 79
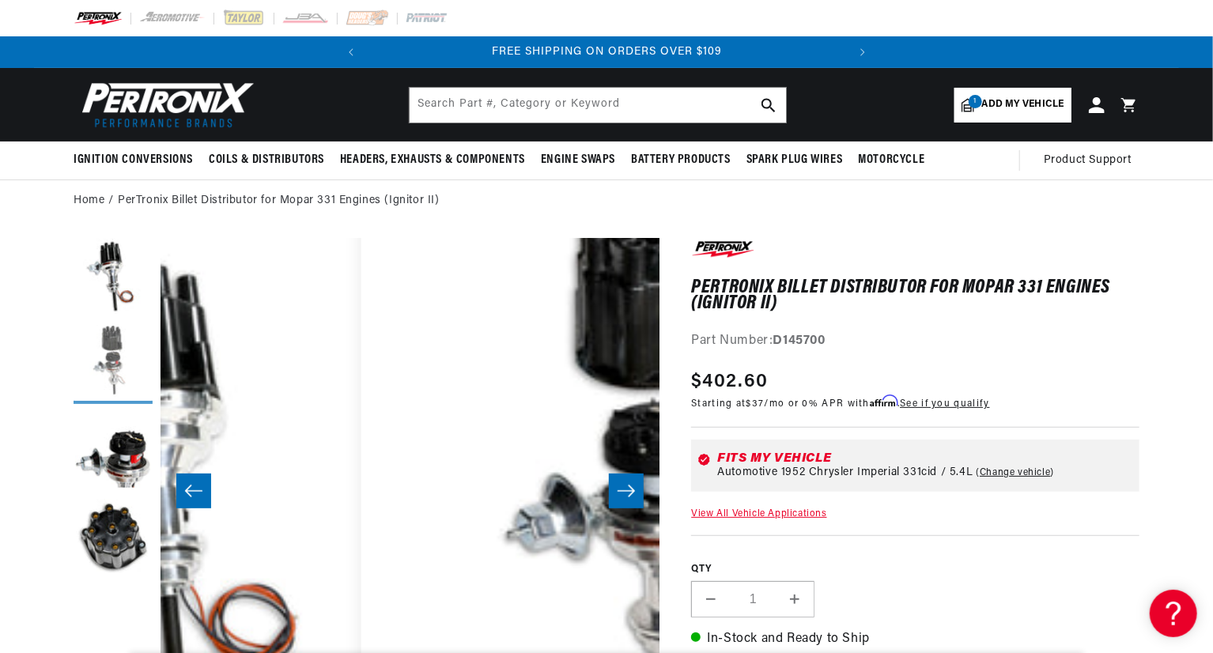
scroll to position [0, 499]
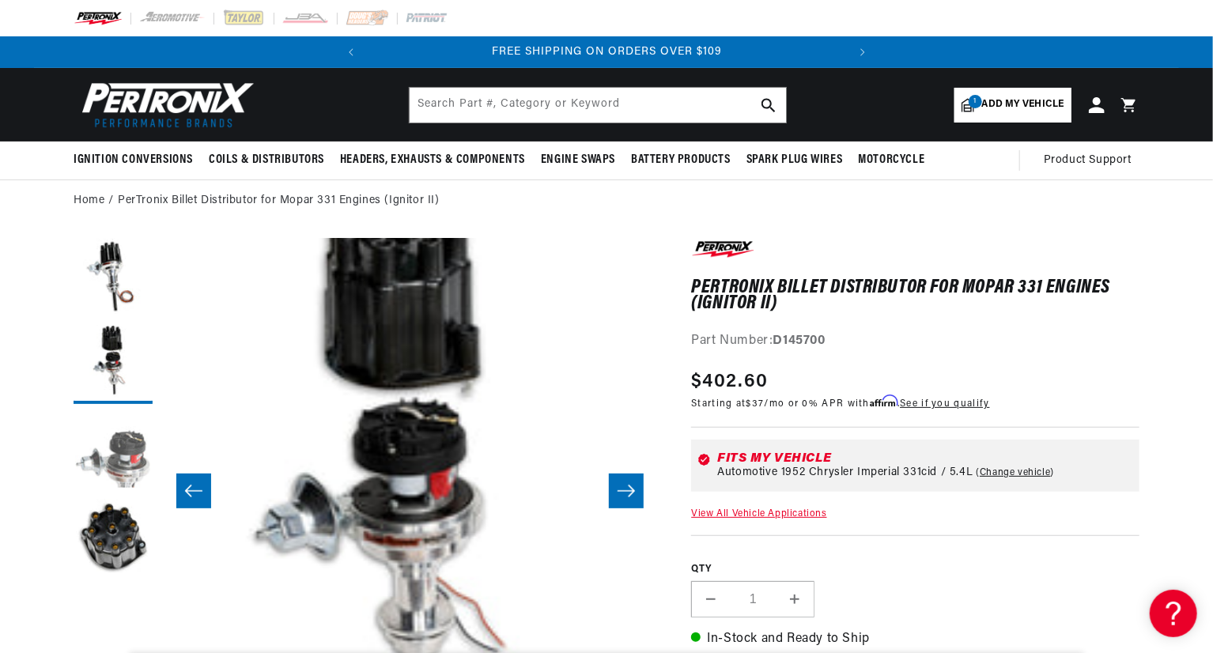
click at [114, 436] on button "Load image 3 in gallery view" at bounding box center [113, 451] width 79 height 79
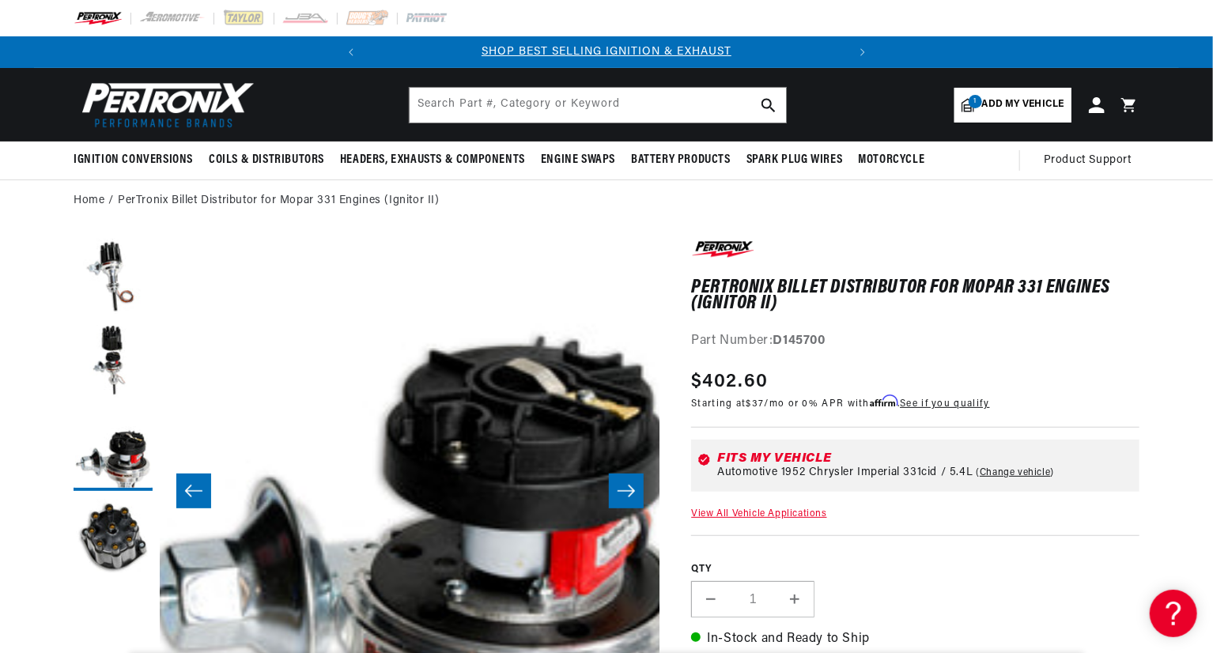
scroll to position [50, 999]
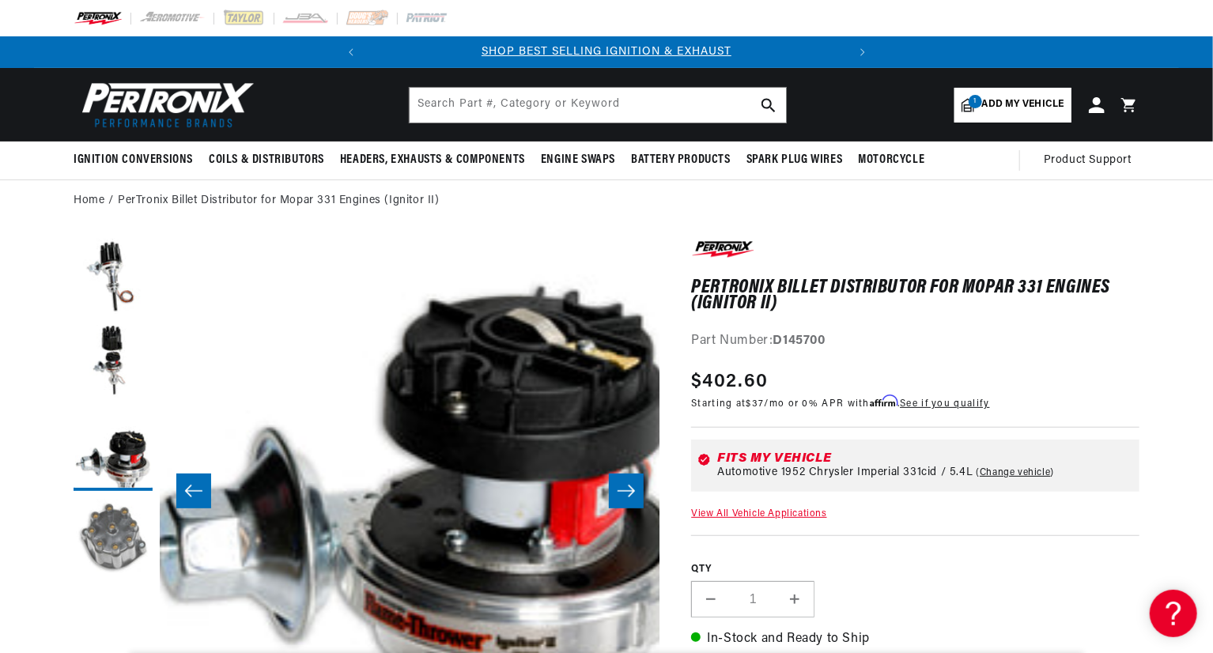
click at [112, 524] on button "Load image 4 in gallery view" at bounding box center [113, 538] width 79 height 79
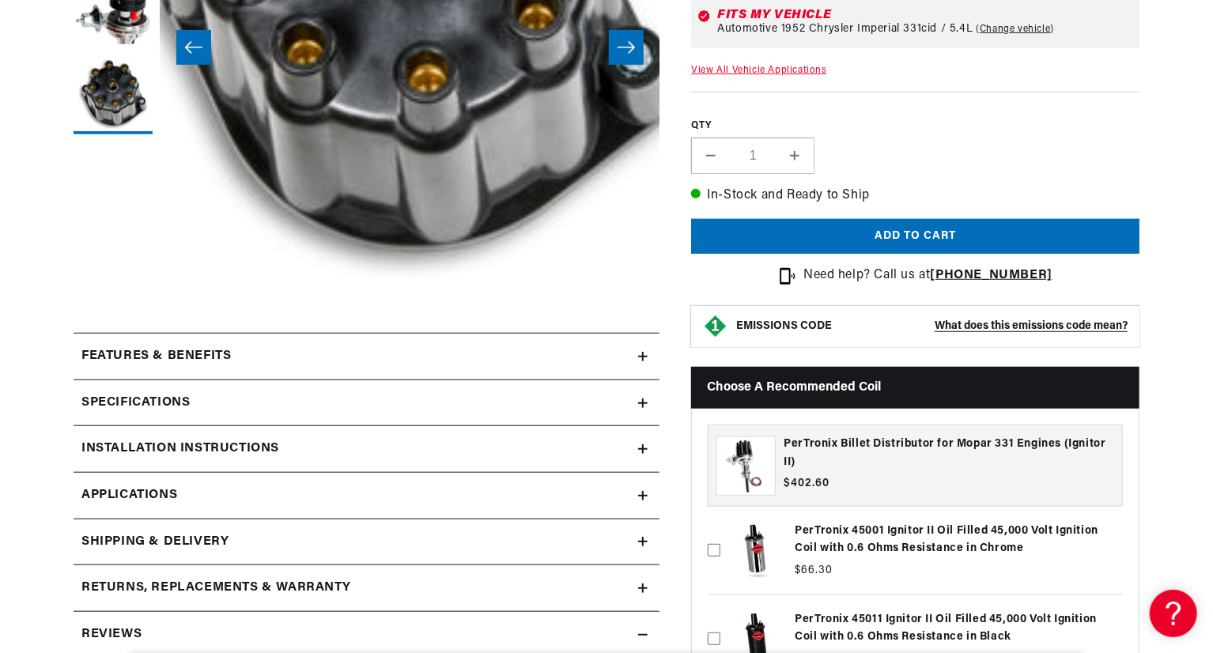
scroll to position [475, 0]
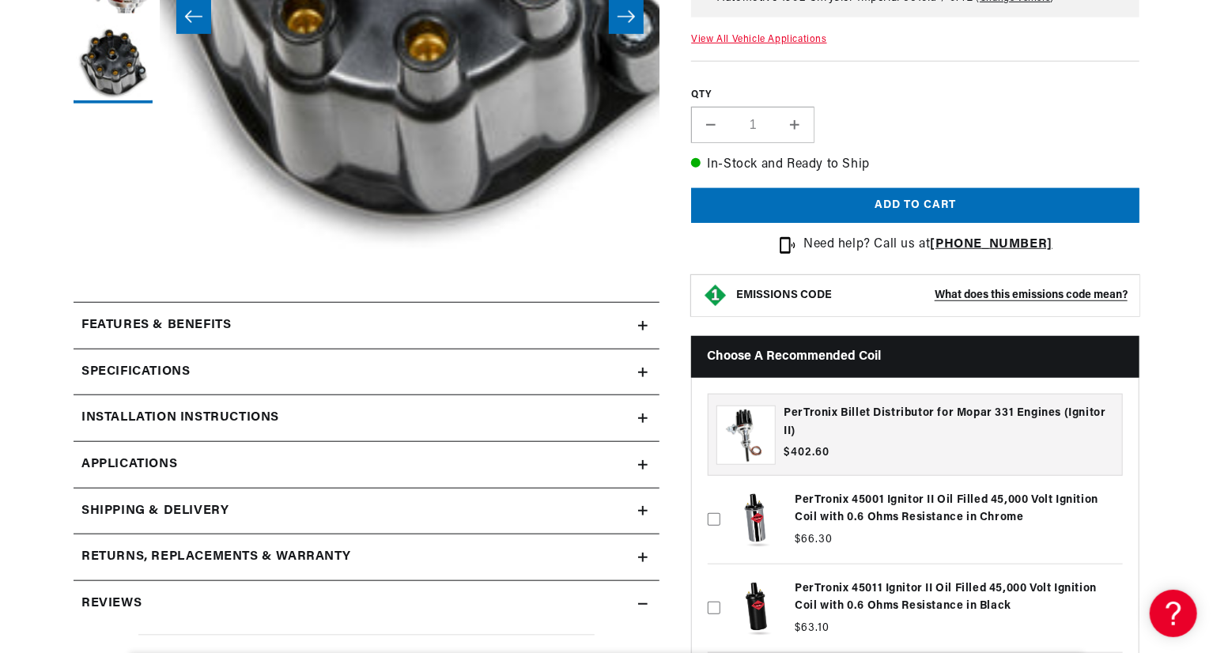
click at [636, 374] on div "Specifications" at bounding box center [356, 372] width 565 height 21
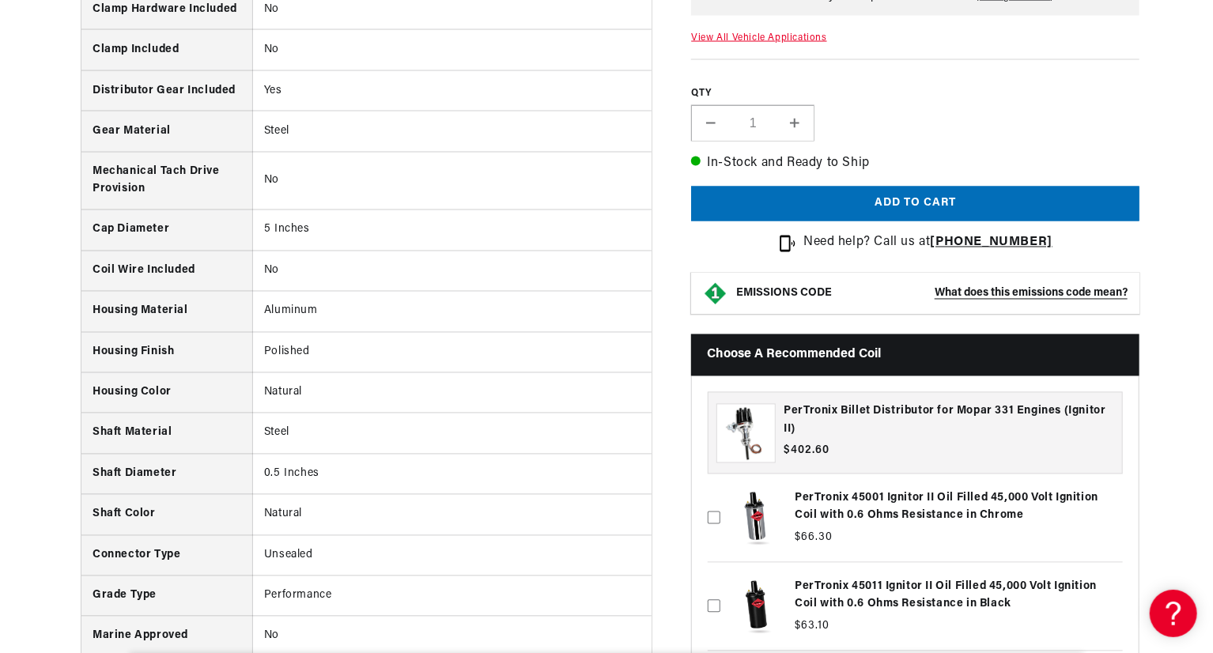
scroll to position [0, 0]
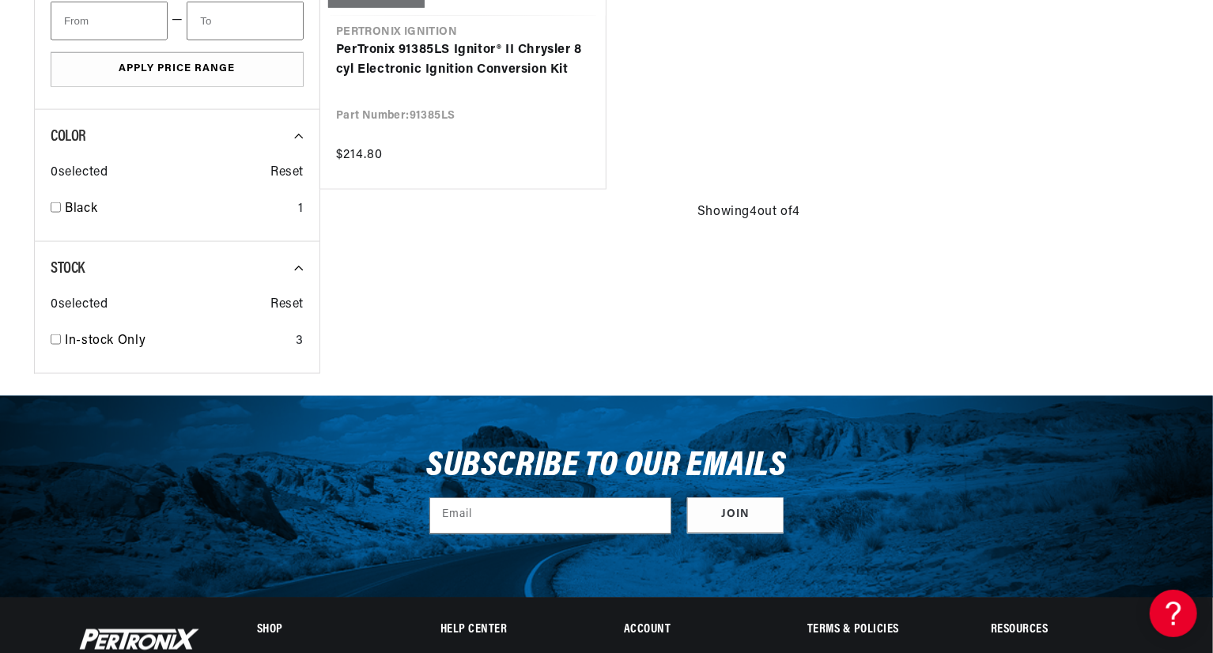
scroll to position [0, 479]
